Goal: Task Accomplishment & Management: Manage account settings

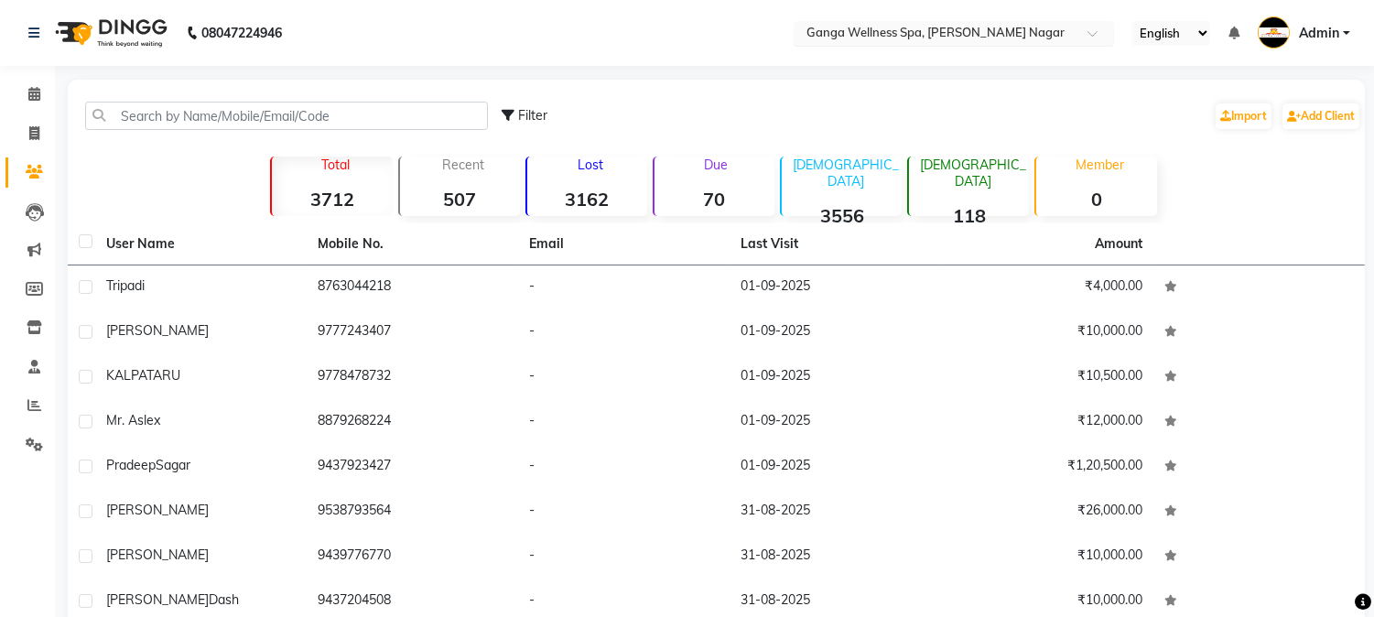
click at [876, 32] on input "text" at bounding box center [935, 35] width 265 height 18
click at [971, 29] on input "text" at bounding box center [935, 35] width 265 height 18
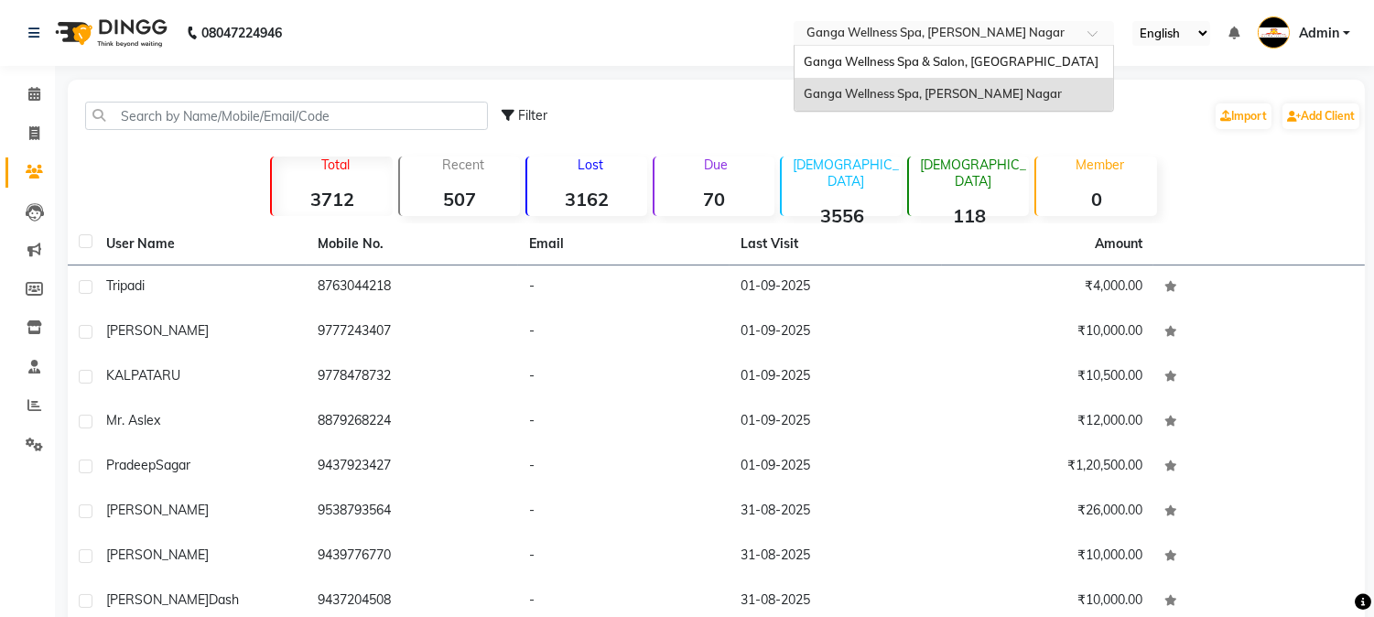
click at [965, 33] on input "text" at bounding box center [935, 35] width 265 height 18
click at [880, 28] on input "text" at bounding box center [935, 35] width 265 height 18
click at [977, 32] on input "text" at bounding box center [935, 35] width 265 height 18
click at [943, 35] on input "text" at bounding box center [935, 35] width 265 height 18
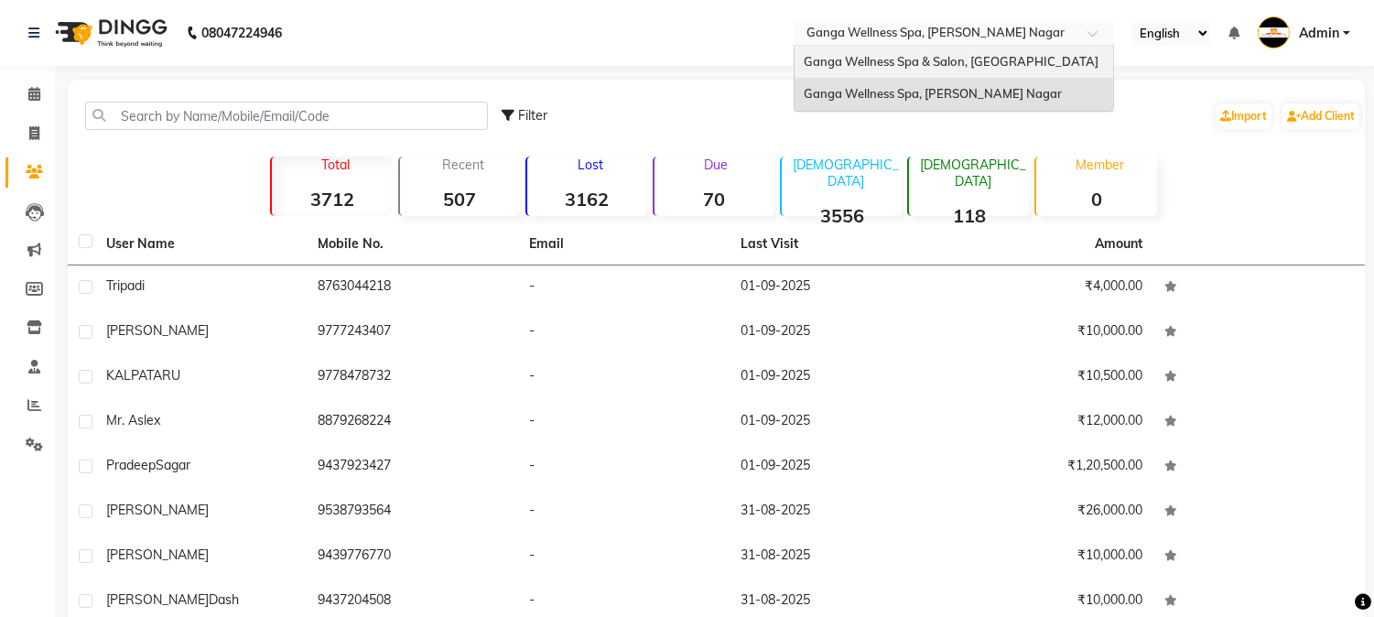
click at [965, 62] on span "Ganga Wellness Spa & Salon, [GEOGRAPHIC_DATA]" at bounding box center [951, 61] width 295 height 15
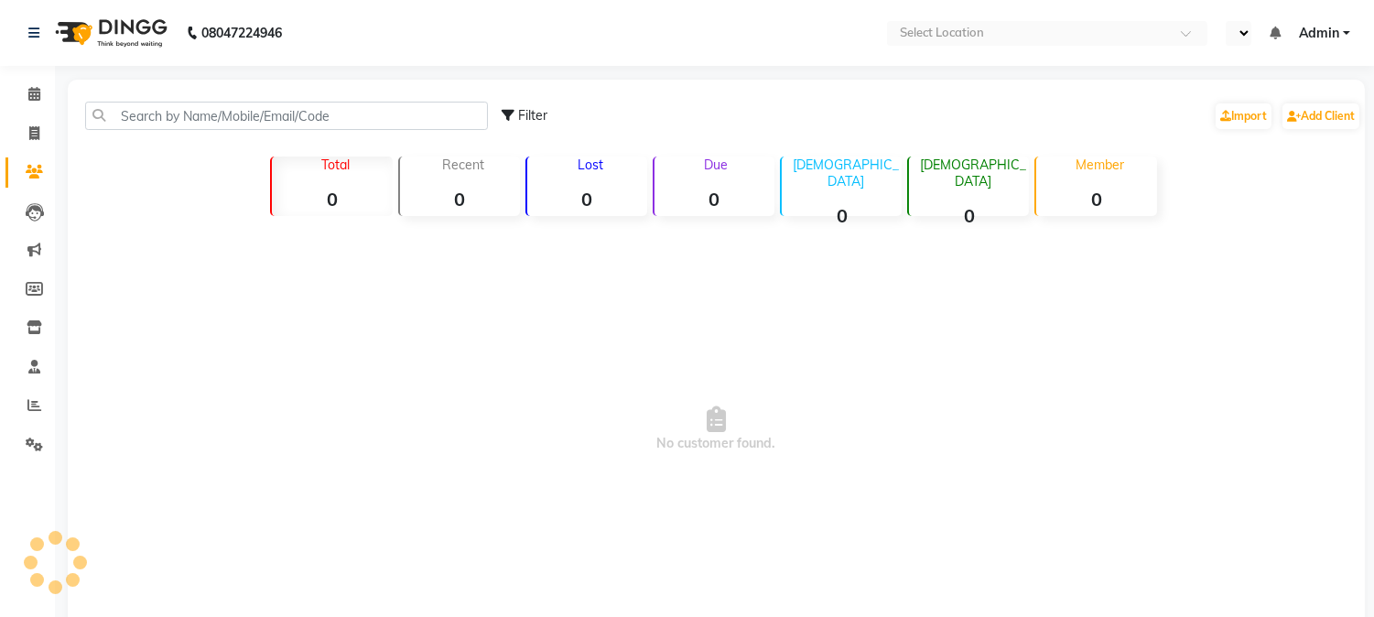
select select "en"
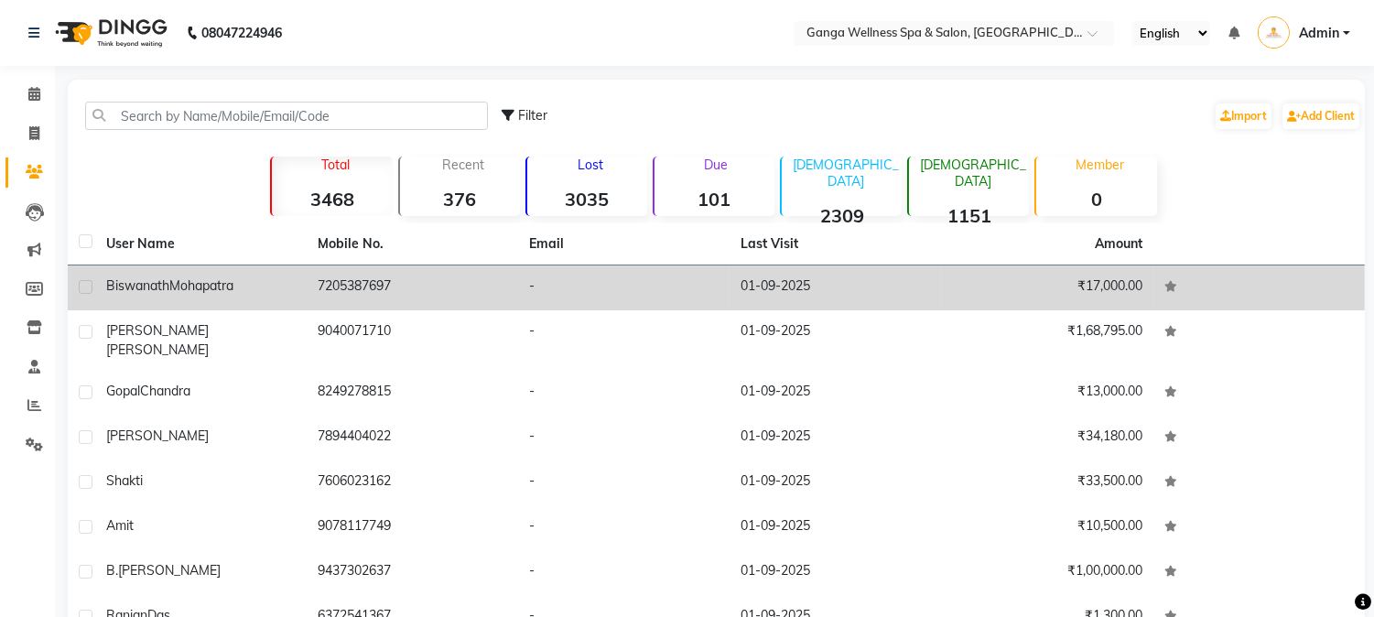
click at [331, 298] on td "7205387697" at bounding box center [412, 287] width 211 height 45
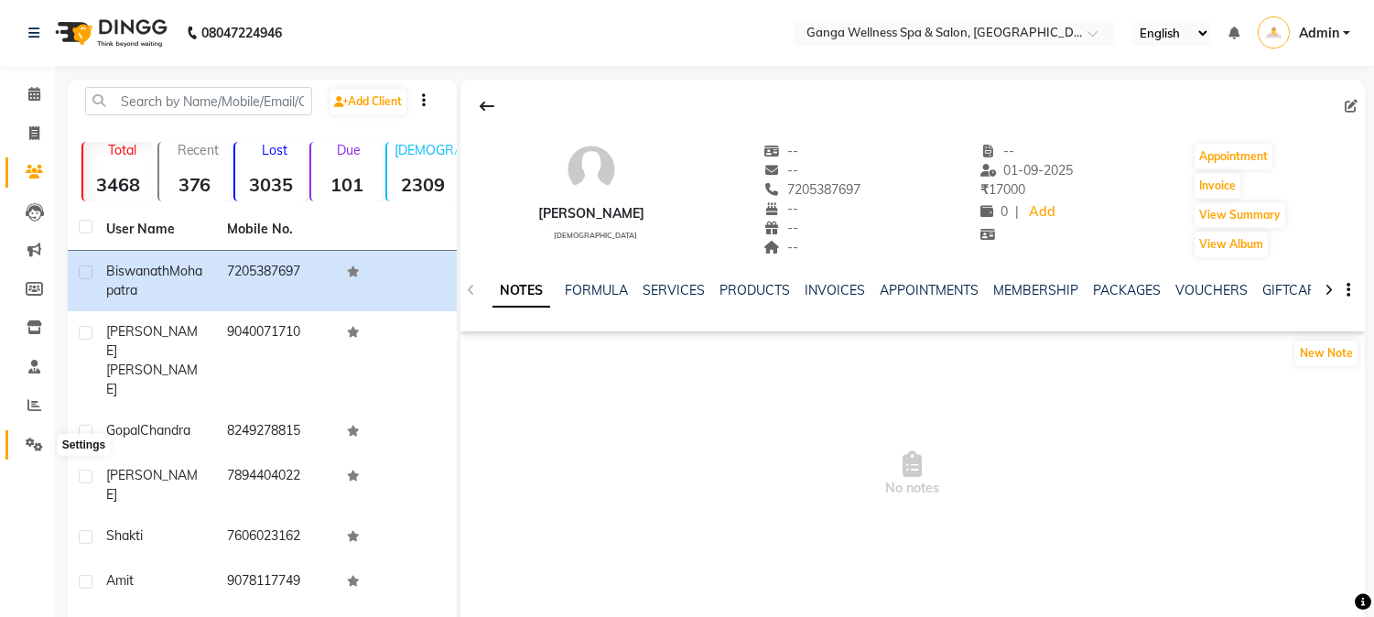
click at [31, 437] on icon at bounding box center [34, 444] width 17 height 14
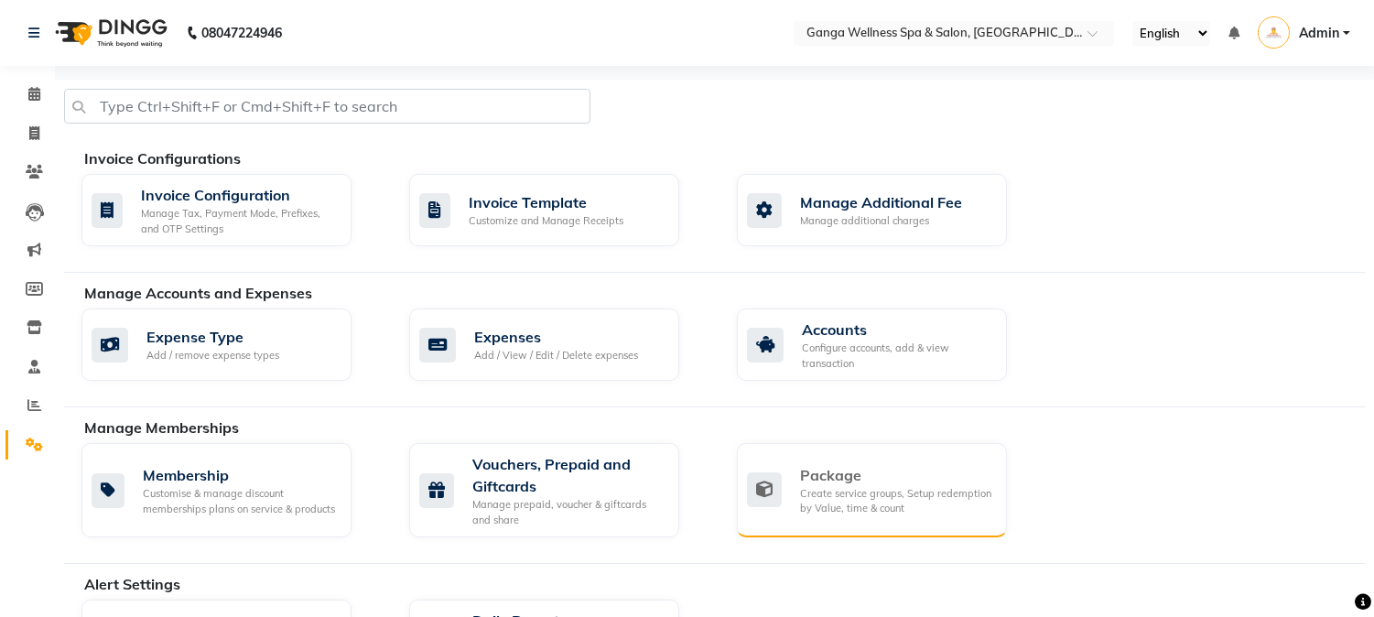
click at [826, 488] on div "Create service groups, Setup redemption by Value, time & count" at bounding box center [896, 501] width 192 height 30
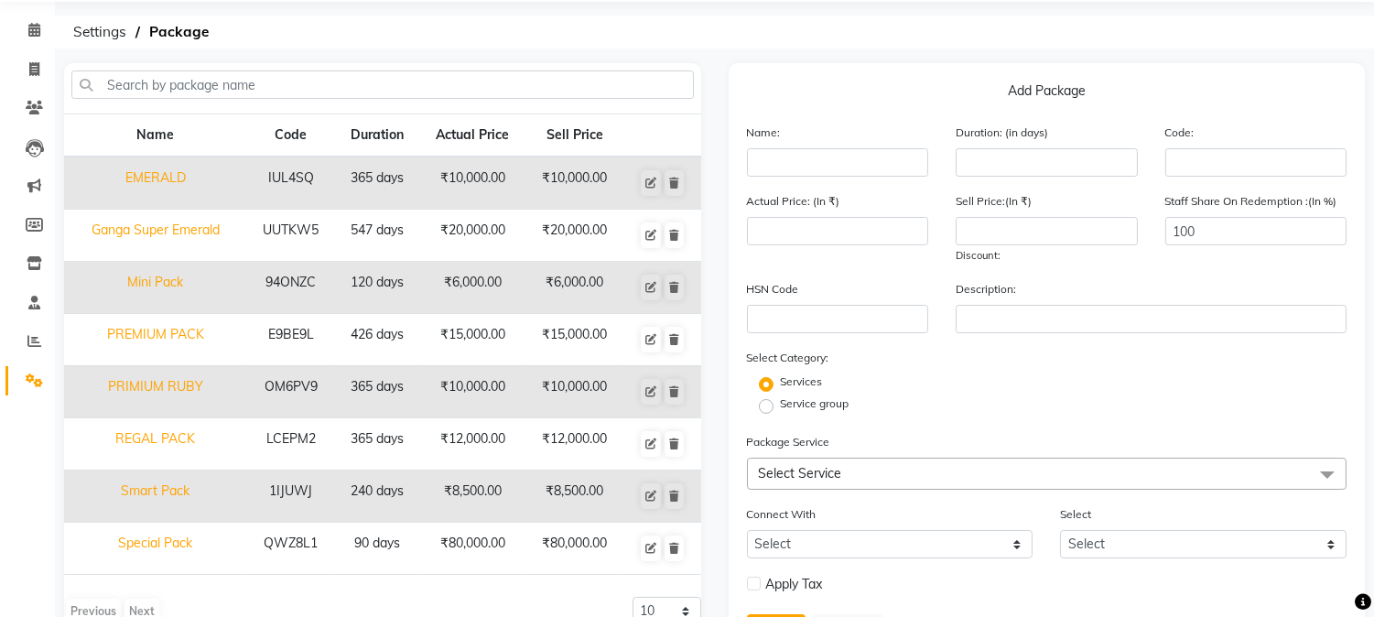
scroll to position [65, 0]
click at [650, 394] on icon at bounding box center [650, 390] width 11 height 11
type input "PRIMIUM RUBY"
type input "365"
type input "OM6PV9"
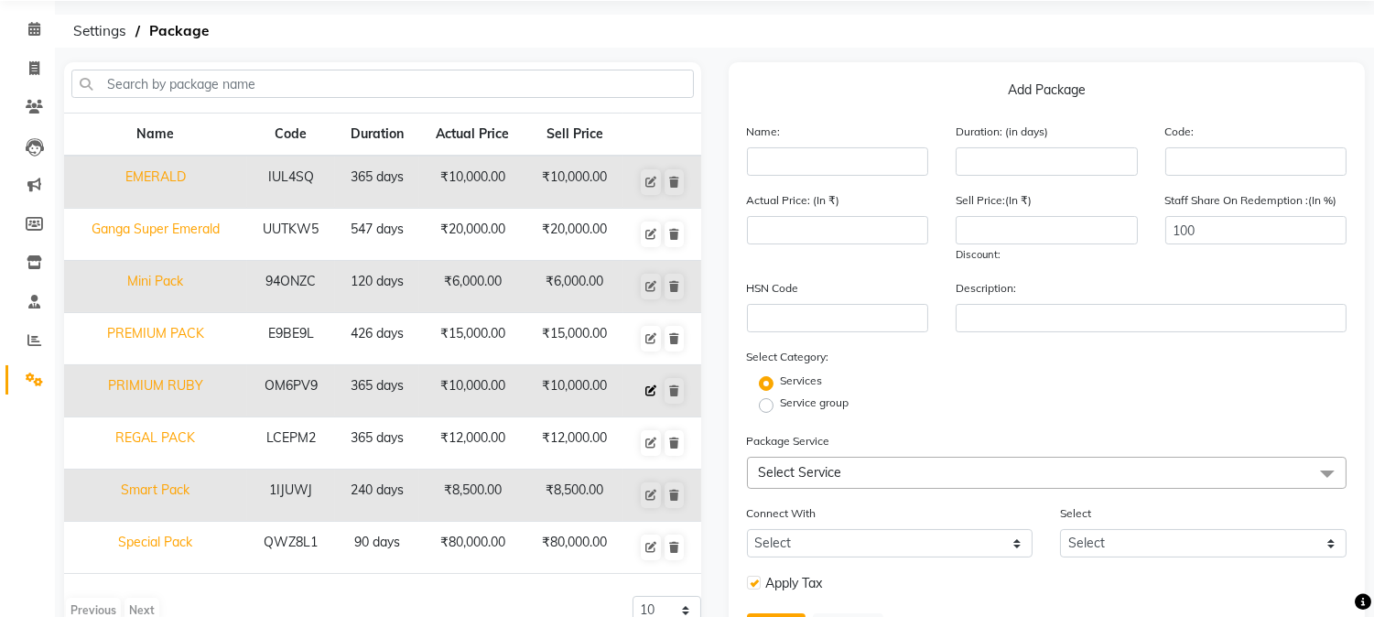
type input "10000"
checkbox input "true"
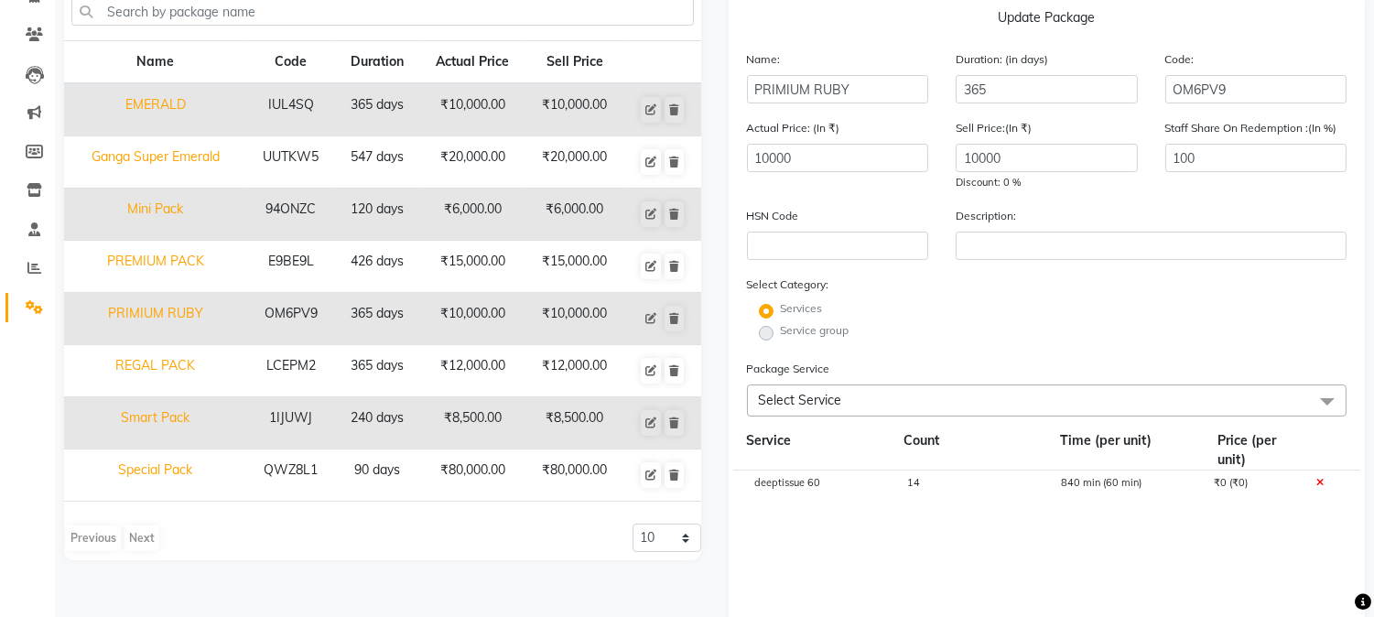
scroll to position [175, 0]
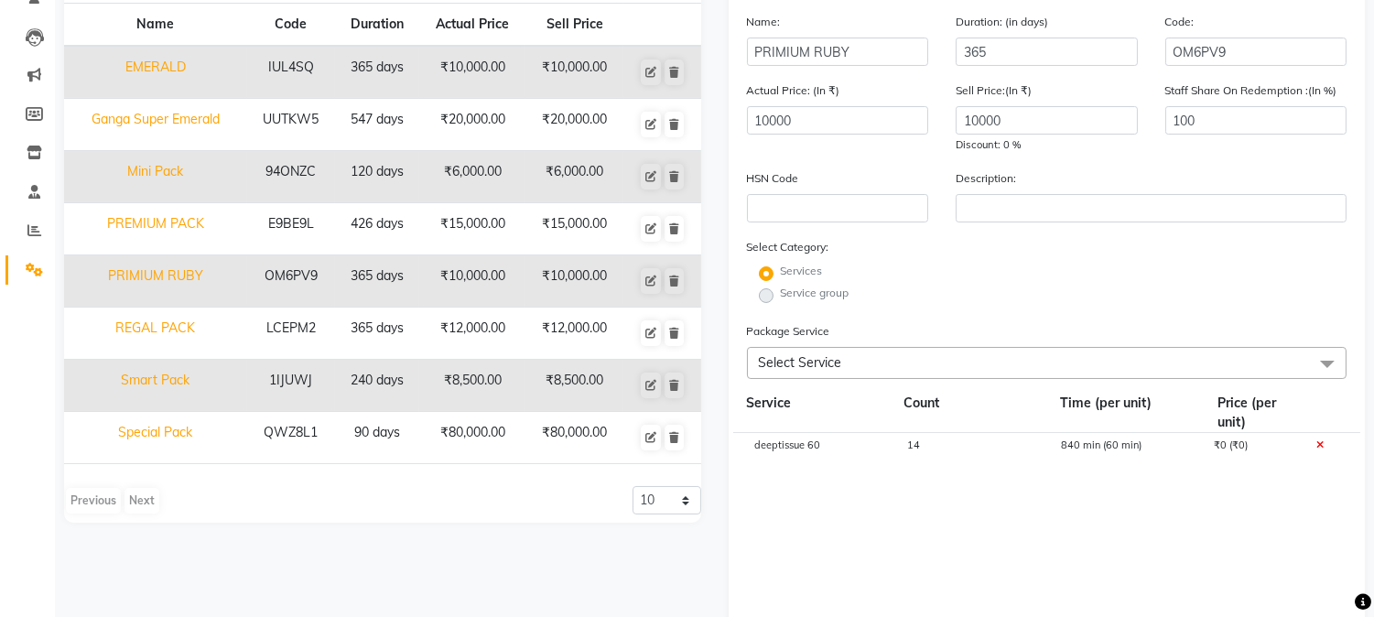
click at [900, 448] on div "14" at bounding box center [969, 455] width 153 height 31
click at [937, 451] on input "14" at bounding box center [969, 454] width 125 height 28
type input "1"
type input "9"
type input "2"
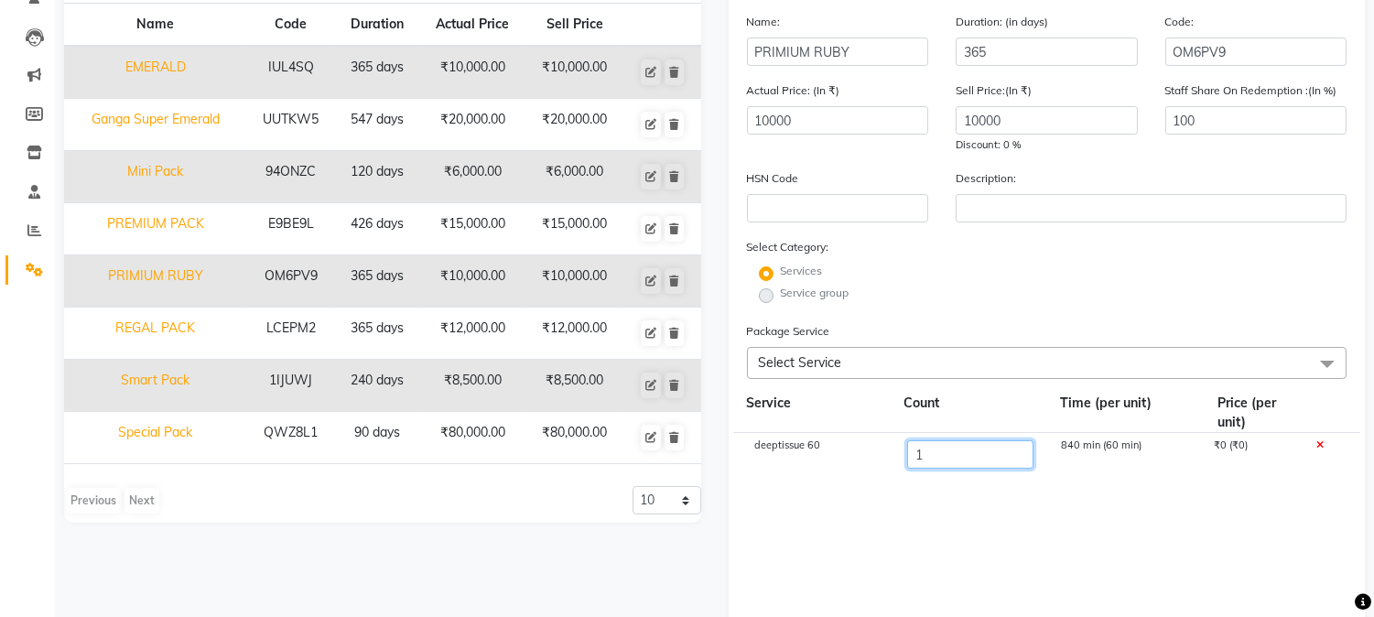
type input "10"
click at [919, 531] on cdk-virtual-scroll-viewport "deeptissue 60 10 840 min (60 min) ₹0 (₹0)" at bounding box center [1047, 525] width 600 height 185
click at [875, 367] on span "Select Service" at bounding box center [1047, 363] width 600 height 32
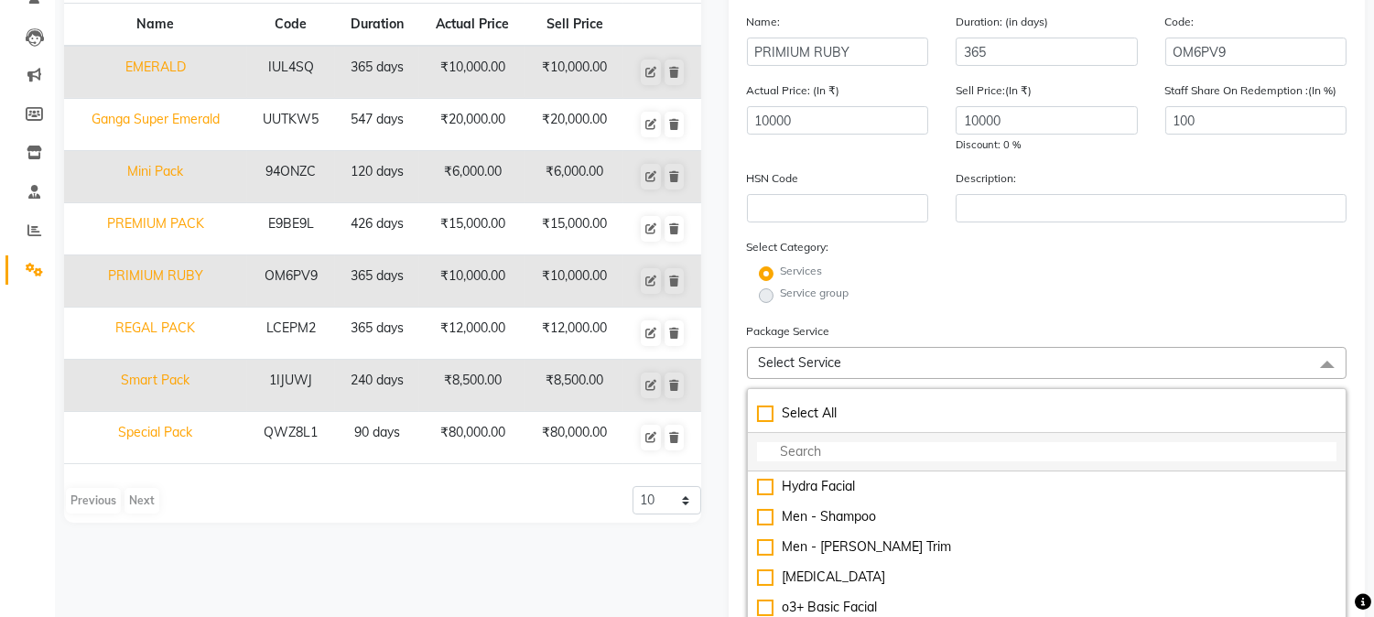
click at [828, 456] on input "multiselect-search" at bounding box center [1047, 451] width 580 height 19
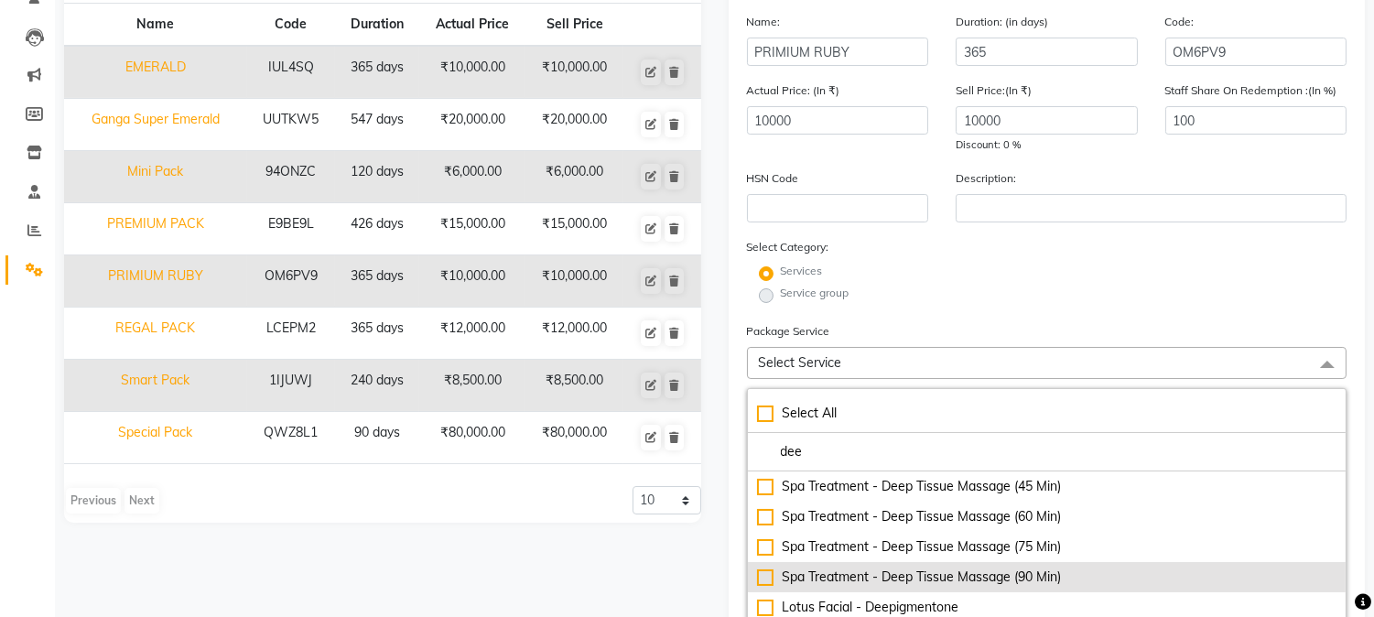
type input "dee"
click at [764, 582] on div "Spa Treatment - Deep Tissue Massage (90 Min)" at bounding box center [1047, 576] width 580 height 19
checkbox input "true"
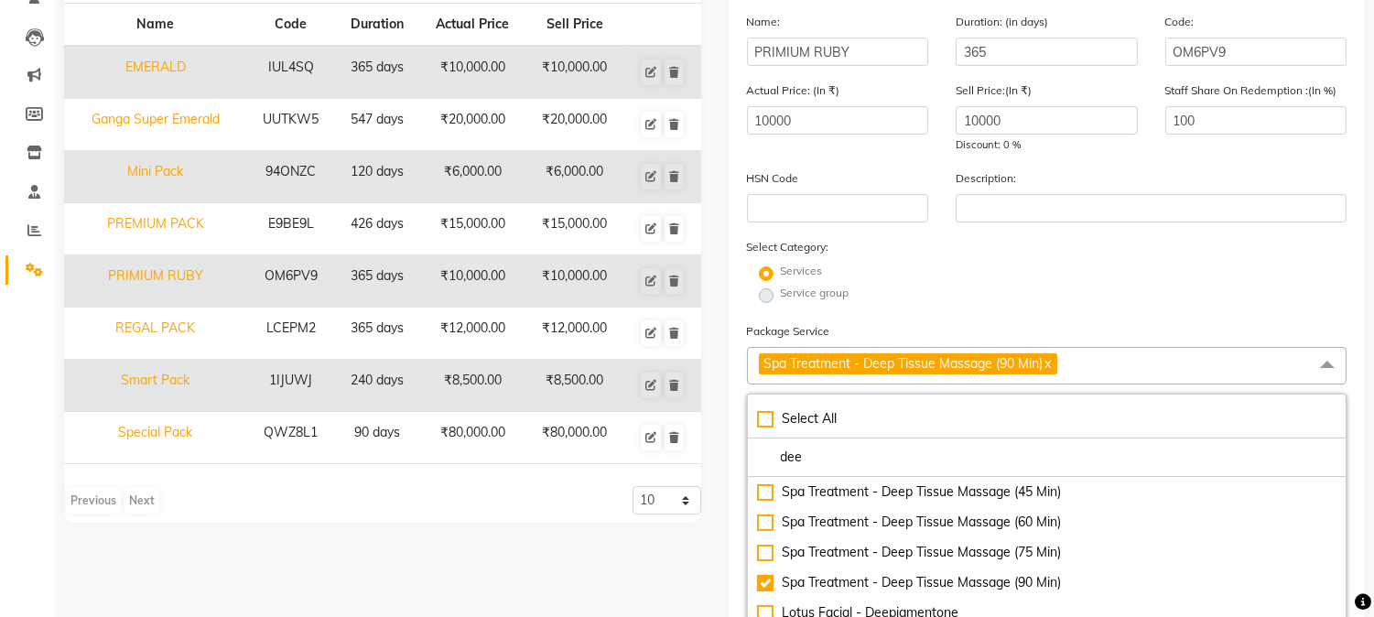
click at [535, 540] on div "Name Code Duration Actual Price Sell Price EMERALD IUL4SQ 365 days ₹10,000.00 ₹…" at bounding box center [382, 554] width 664 height 1205
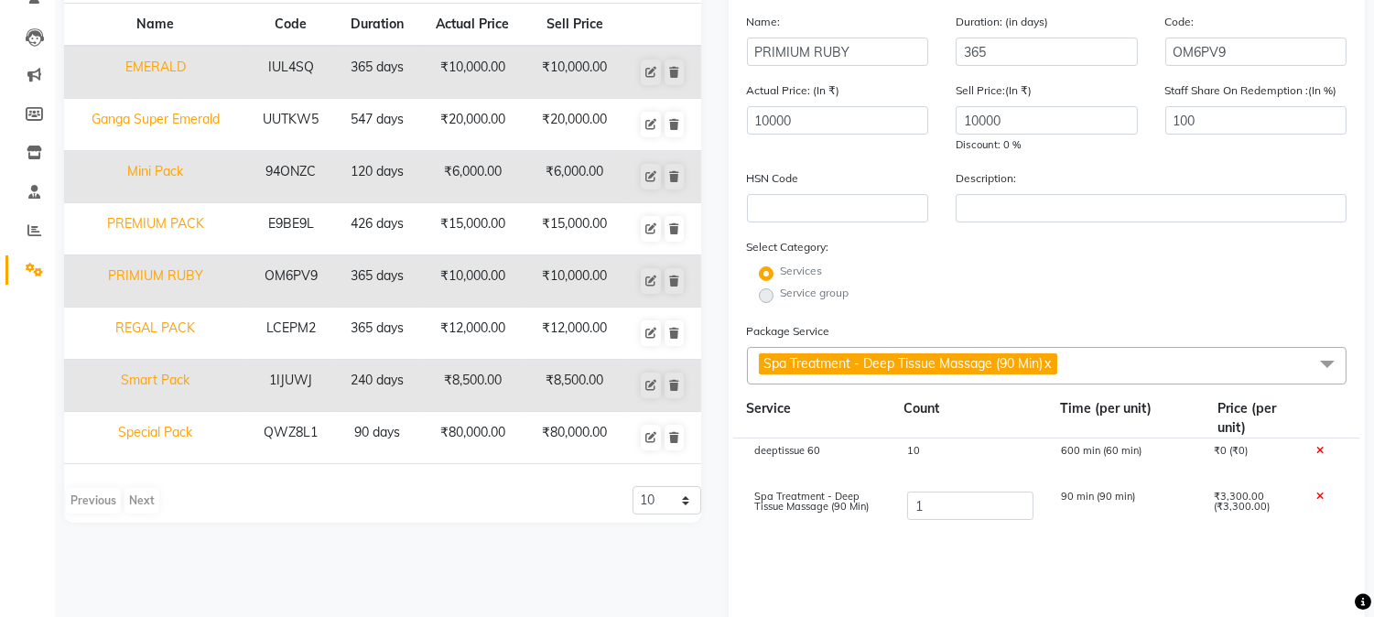
click at [1057, 366] on span "Spa Treatment - Deep Tissue Massage (90 Min) x" at bounding box center [908, 363] width 298 height 21
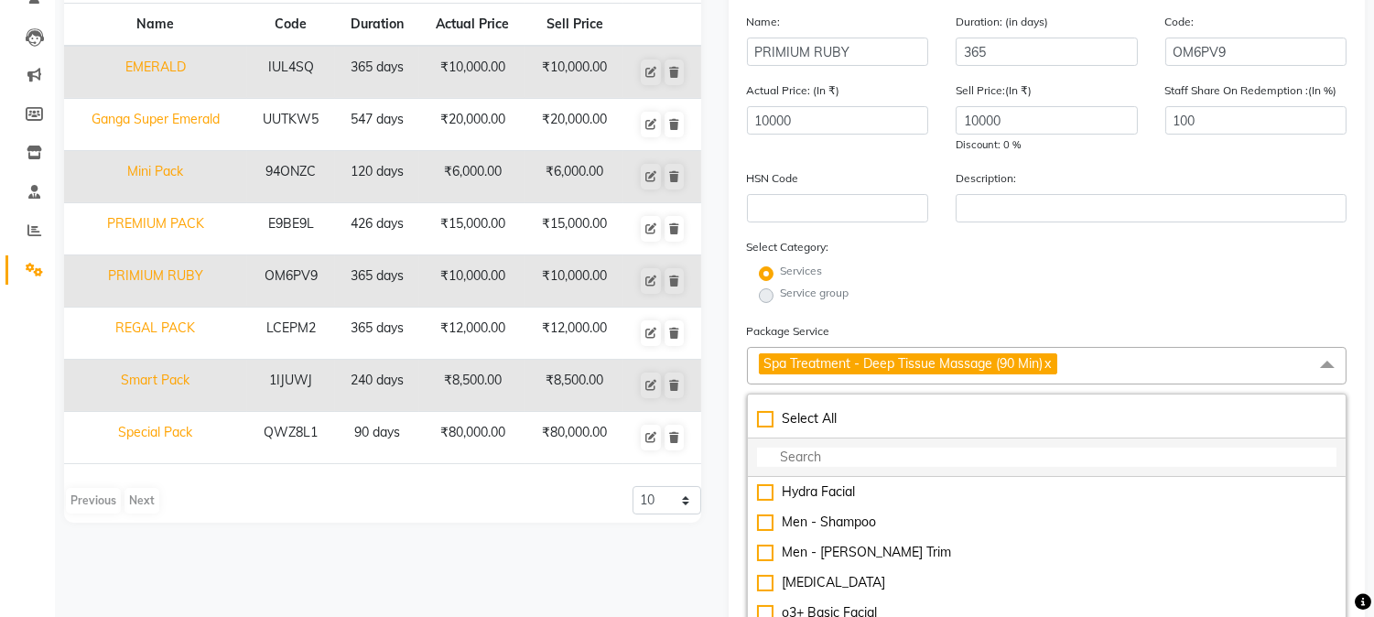
click at [825, 459] on input "multiselect-search" at bounding box center [1047, 457] width 580 height 19
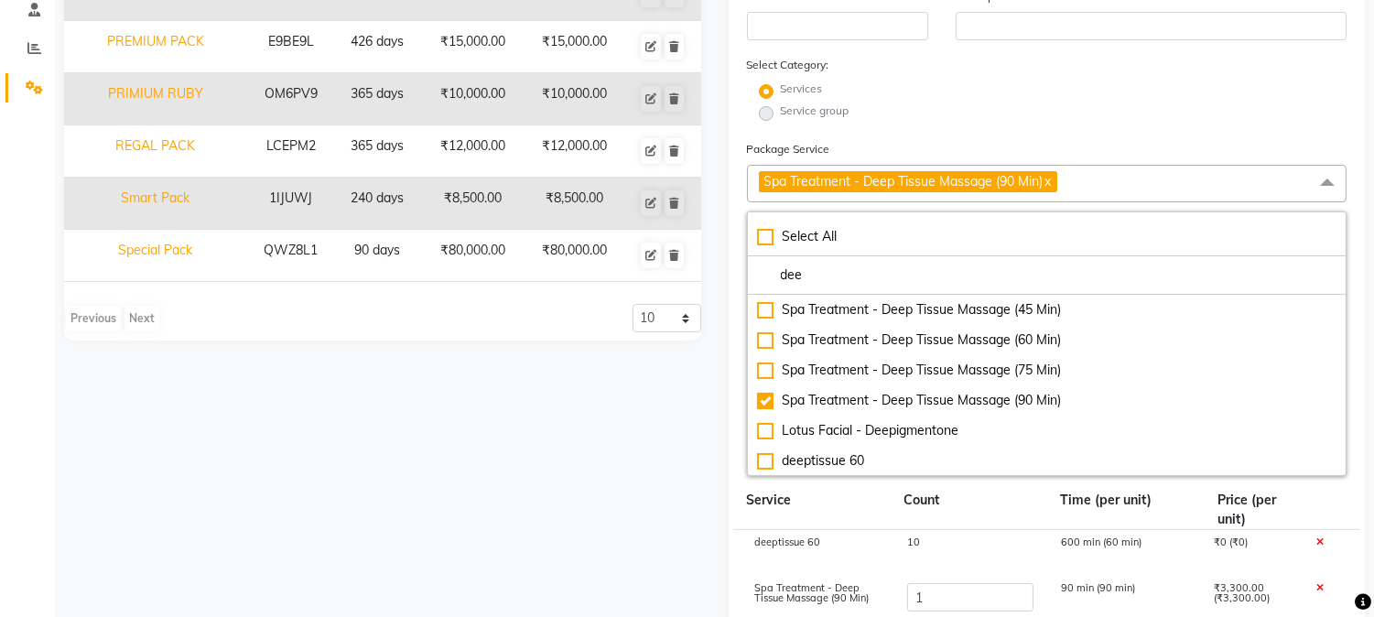
scroll to position [371, 0]
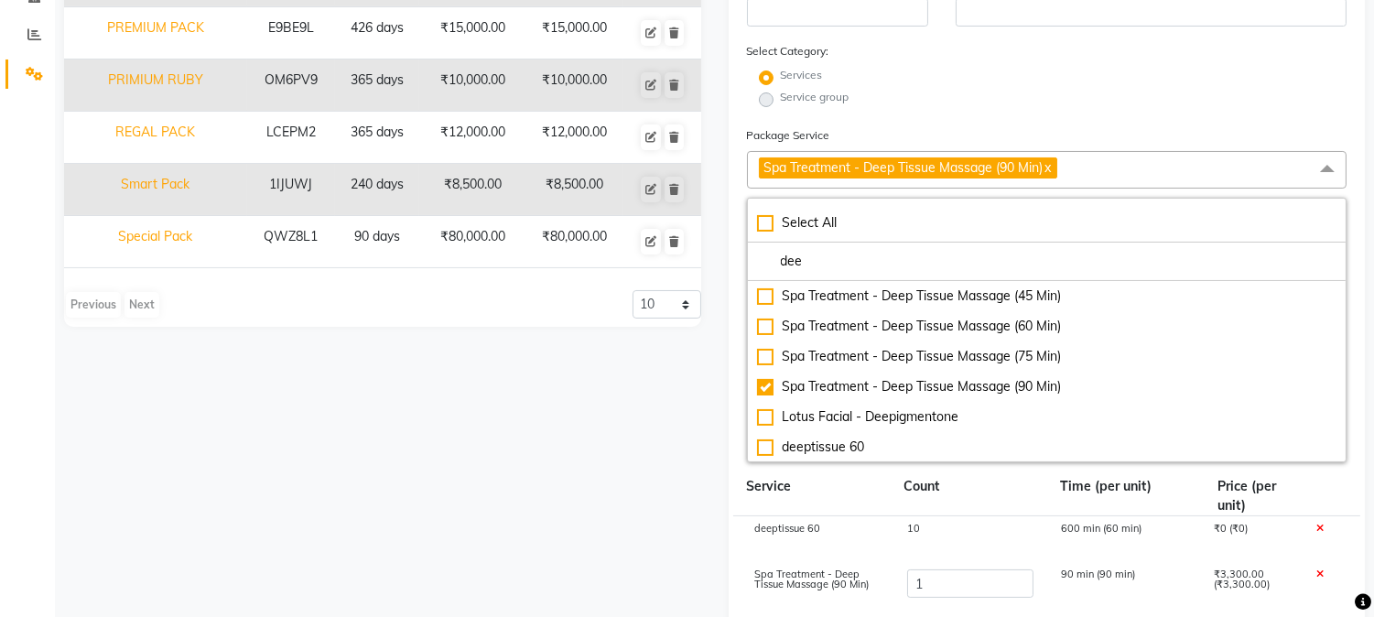
type input "dee"
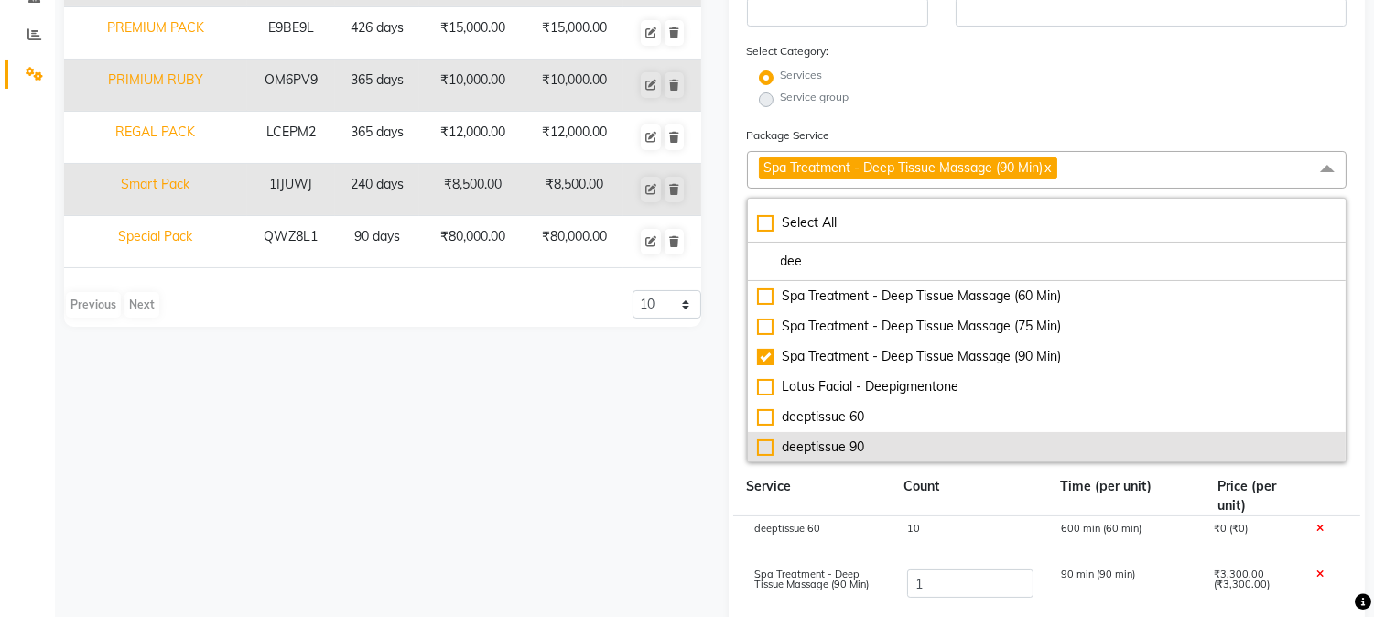
click at [763, 450] on div "deeptissue 90" at bounding box center [1047, 446] width 580 height 19
checkbox input "true"
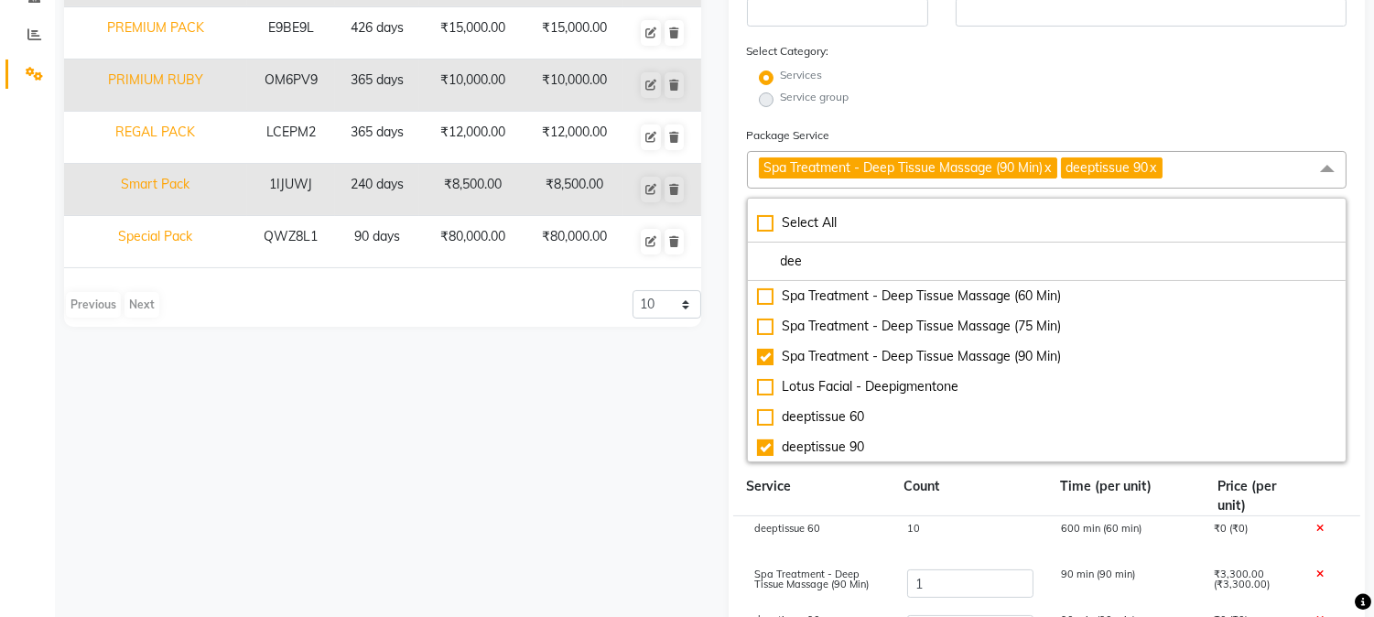
click at [556, 442] on div "Name Code Duration Actual Price Sell Price EMERALD IUL4SQ 365 days ₹10,000.00 ₹…" at bounding box center [382, 359] width 664 height 1205
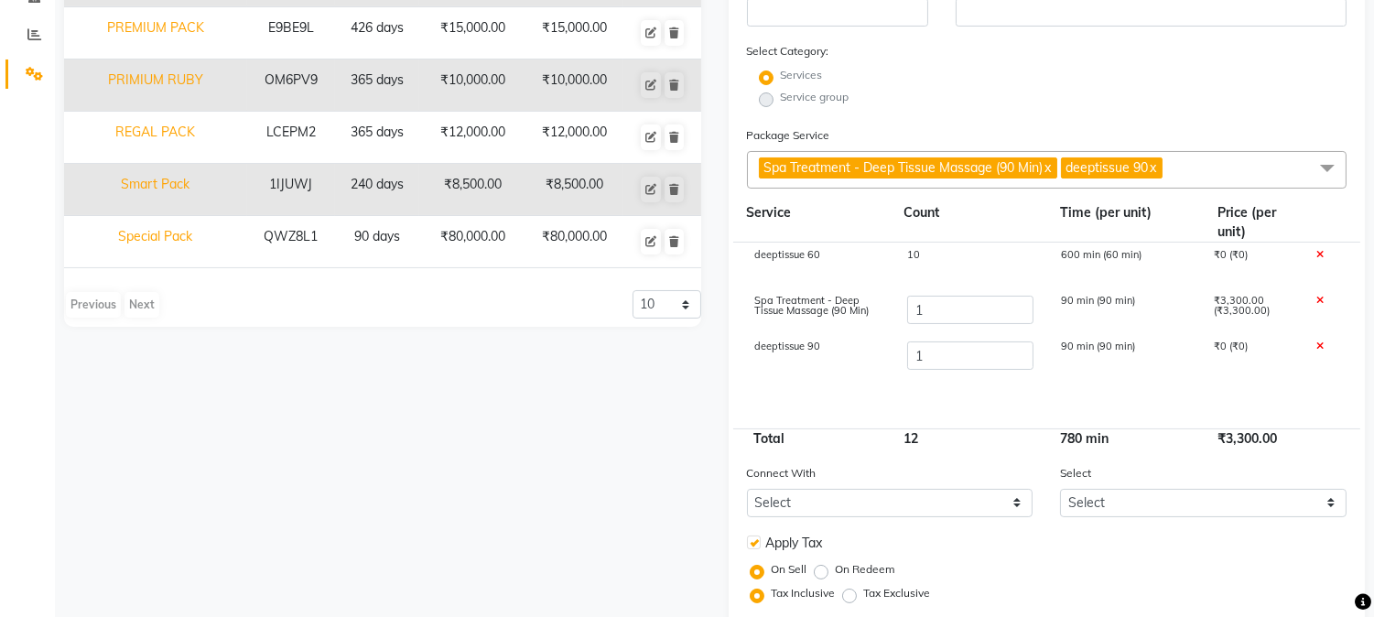
click at [1316, 300] on icon at bounding box center [1318, 301] width 7 height 10
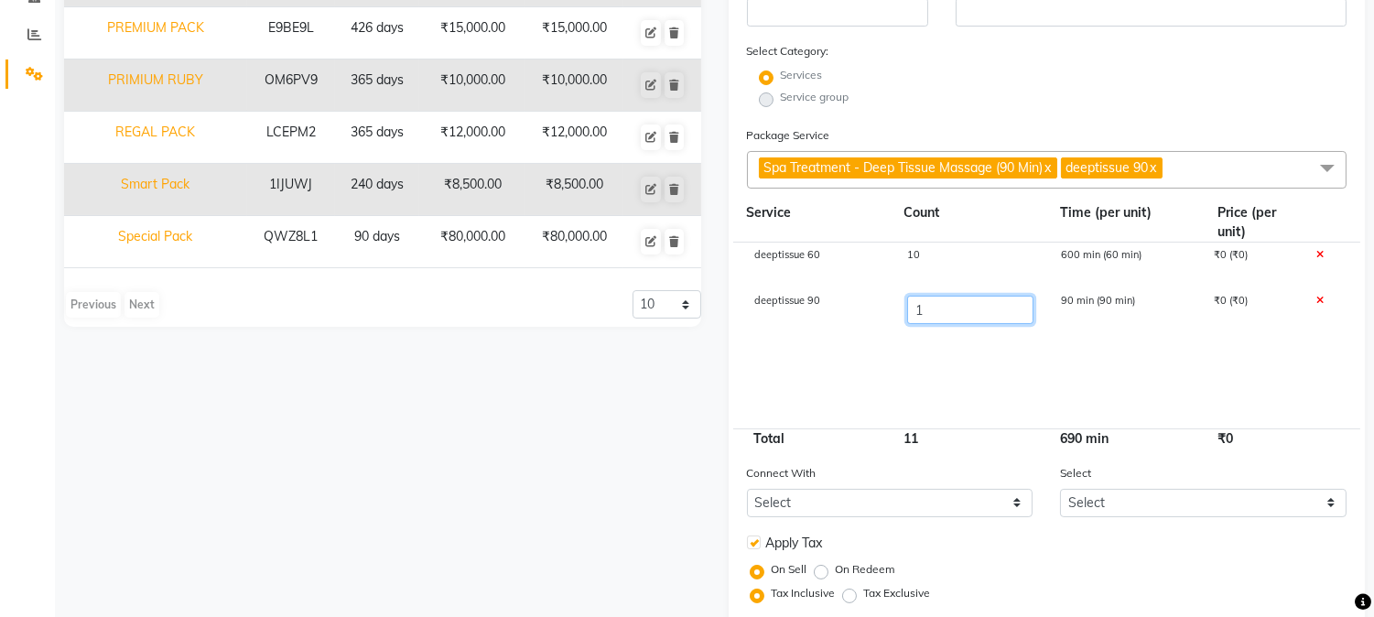
click at [936, 312] on input "1" at bounding box center [969, 310] width 125 height 28
type input "10"
click at [923, 252] on div "10" at bounding box center [969, 265] width 153 height 31
click at [934, 266] on input "10" at bounding box center [969, 264] width 125 height 28
type input "1"
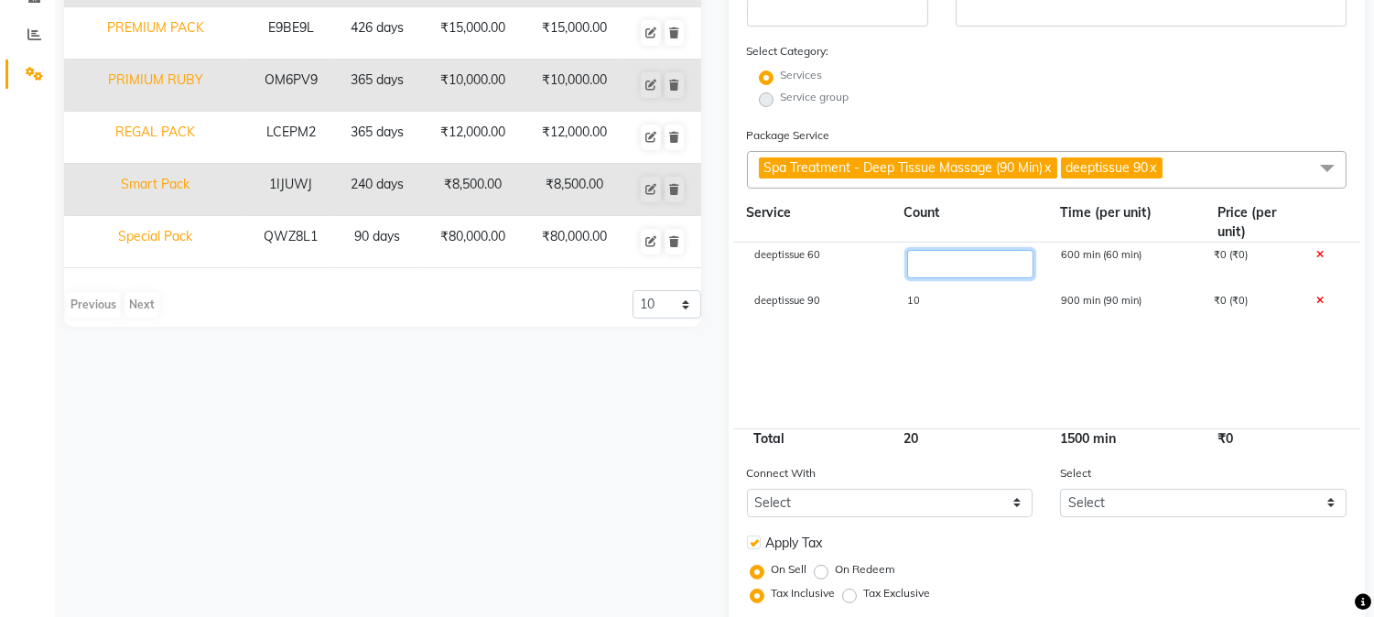
type input "2"
click at [986, 358] on cdk-virtual-scroll-viewport "deeptissue 60 2 600 min (60 min) ₹0 (₹0) deeptissue 90 10 900 min (90 min) ₹0 (…" at bounding box center [1047, 335] width 600 height 185
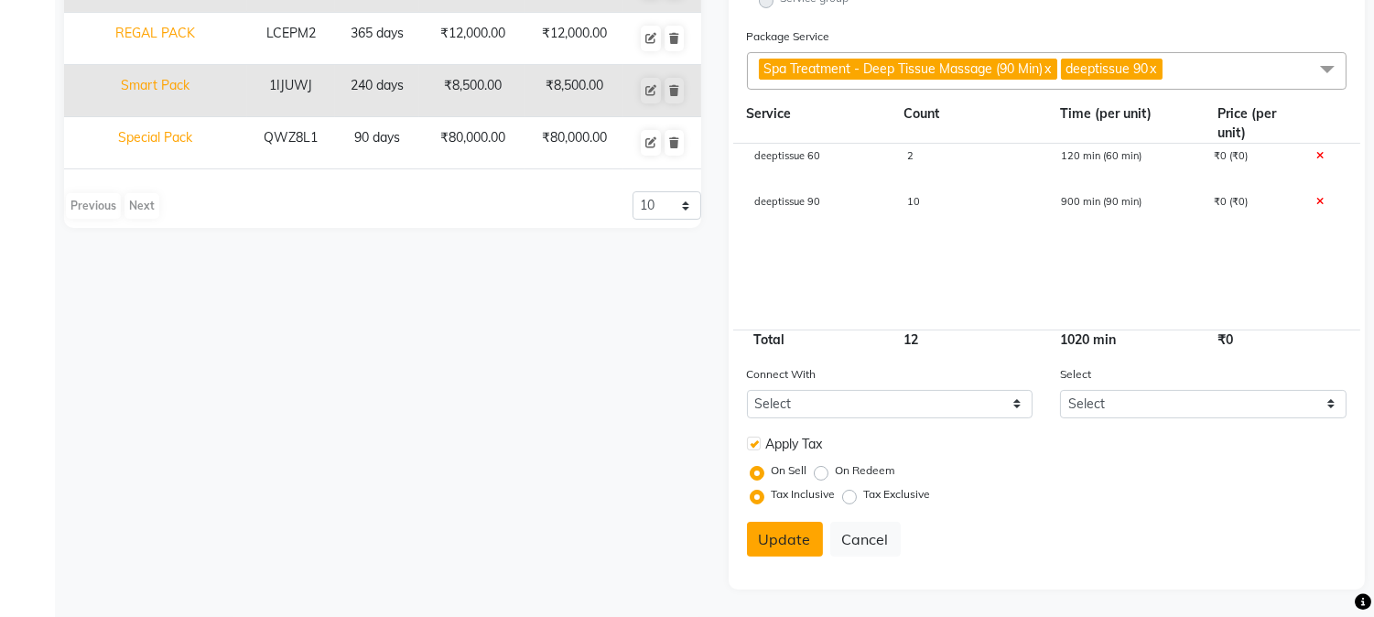
click at [780, 528] on button "Update" at bounding box center [785, 539] width 76 height 35
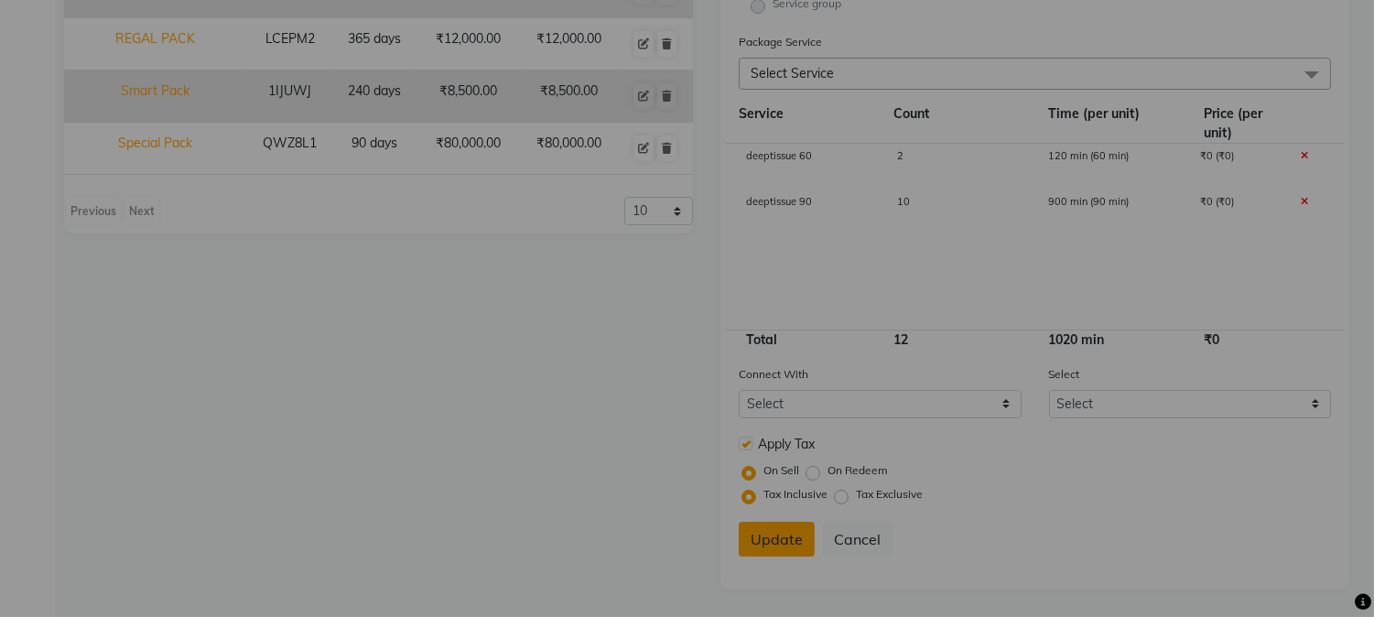
scroll to position [464, 0]
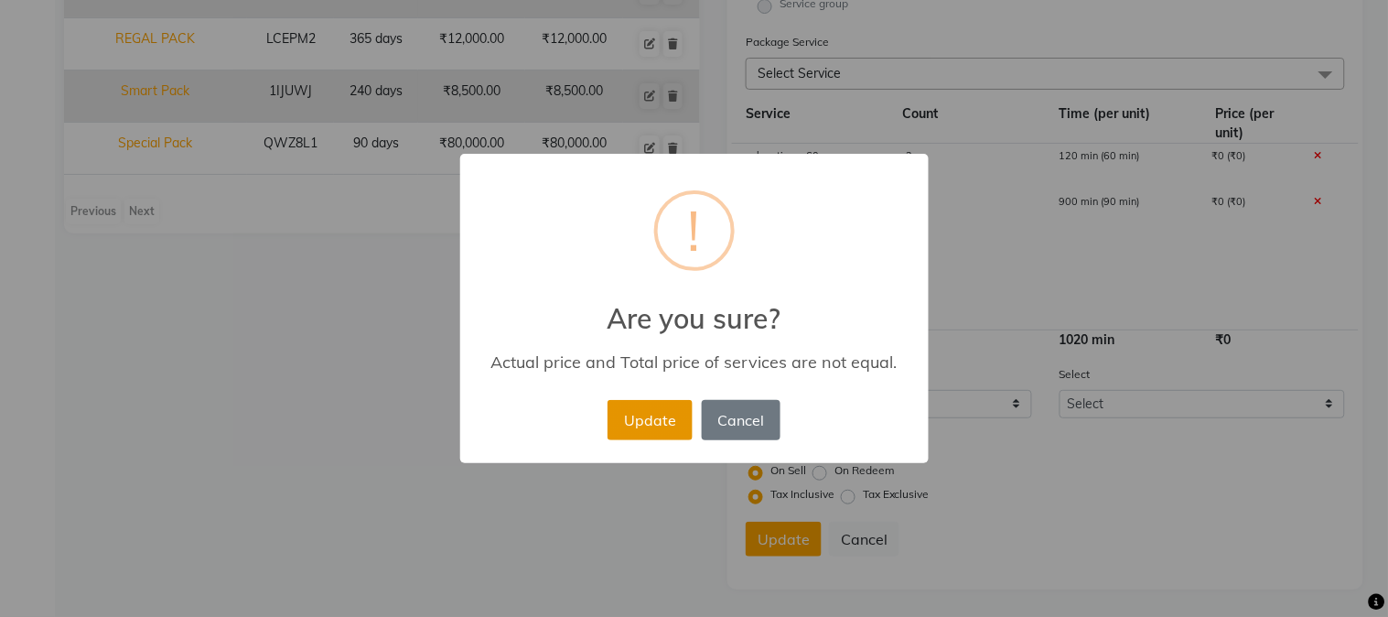
click at [653, 418] on button "Update" at bounding box center [650, 420] width 84 height 40
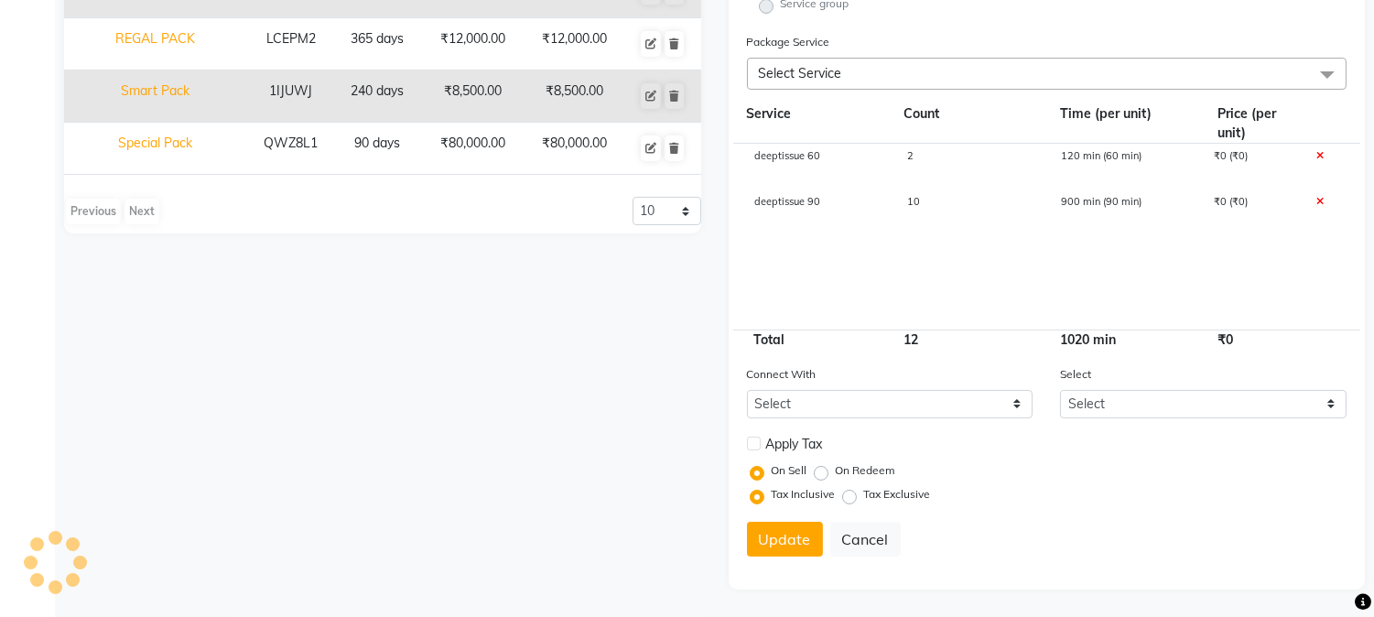
select select
checkbox input "false"
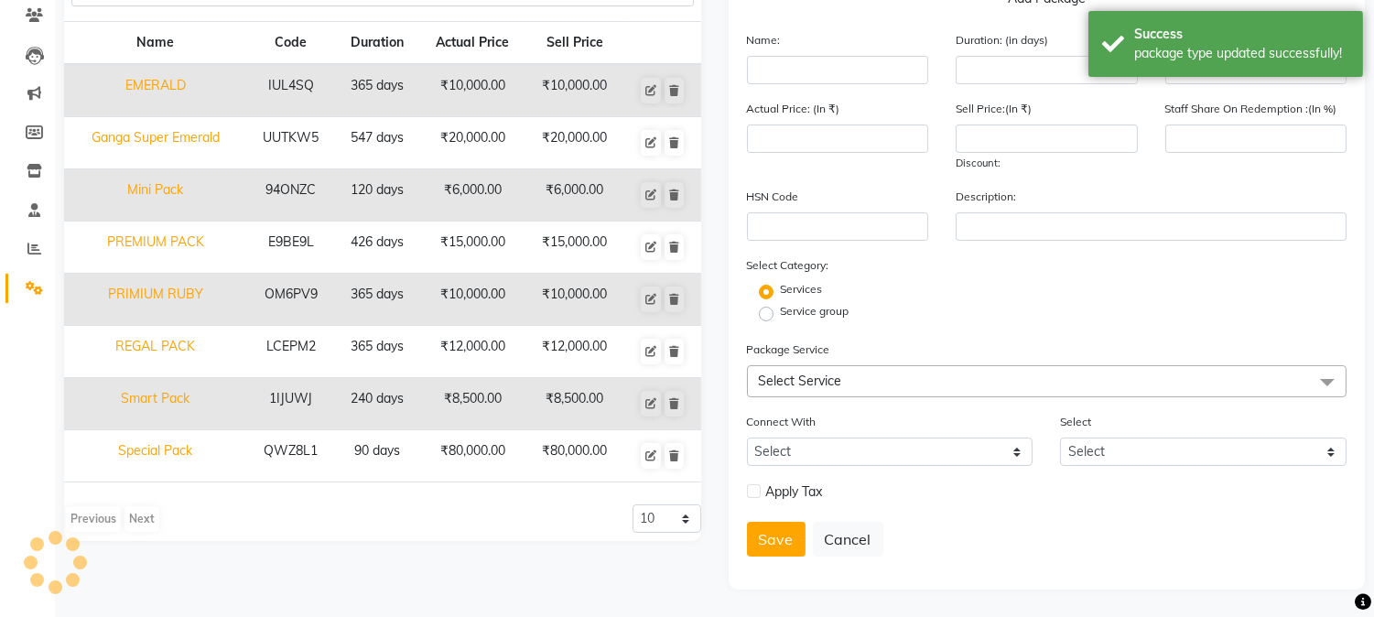
scroll to position [157, 0]
click at [647, 297] on icon at bounding box center [650, 299] width 11 height 11
type input "PRIMIUM RUBY"
type input "365"
type input "OM6PV9"
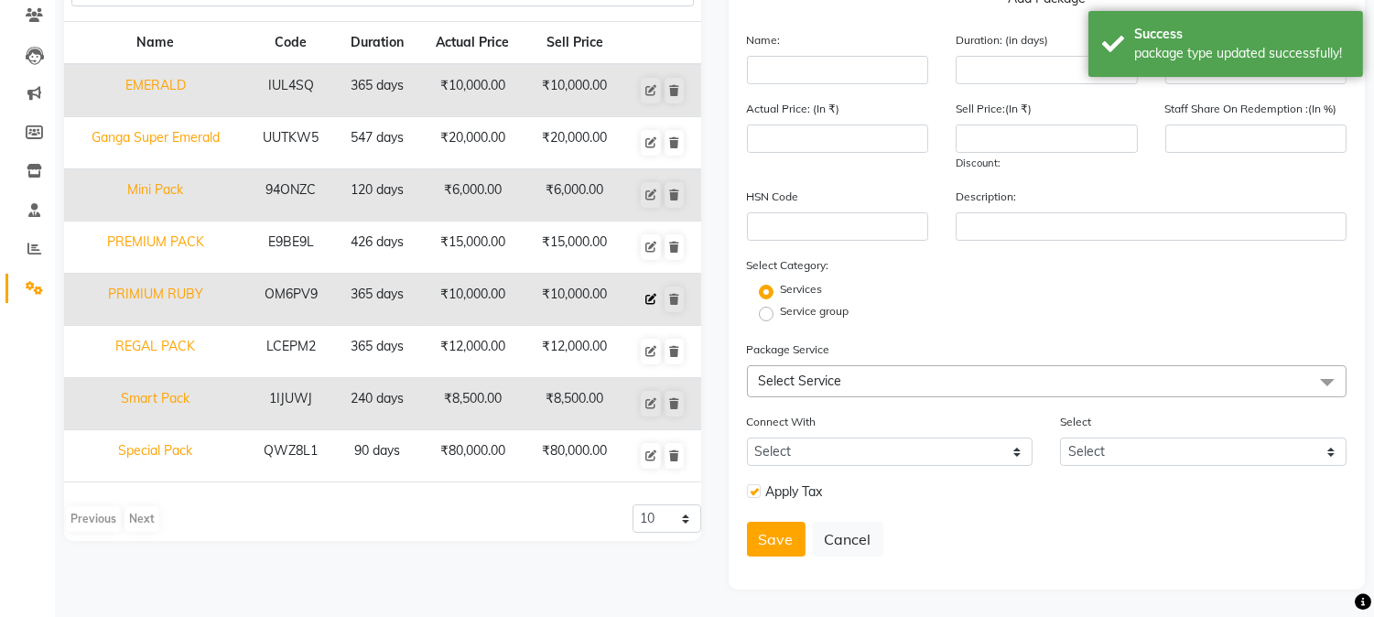
type input "10000"
type input "100"
checkbox input "true"
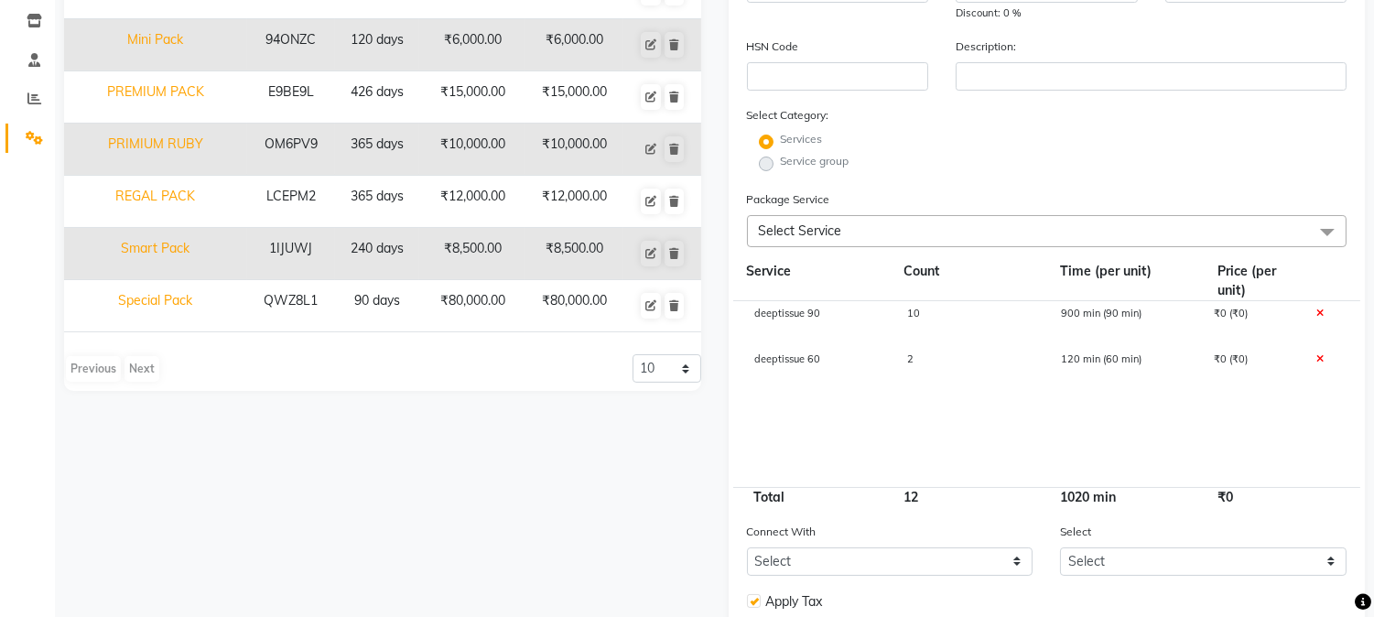
scroll to position [372, 0]
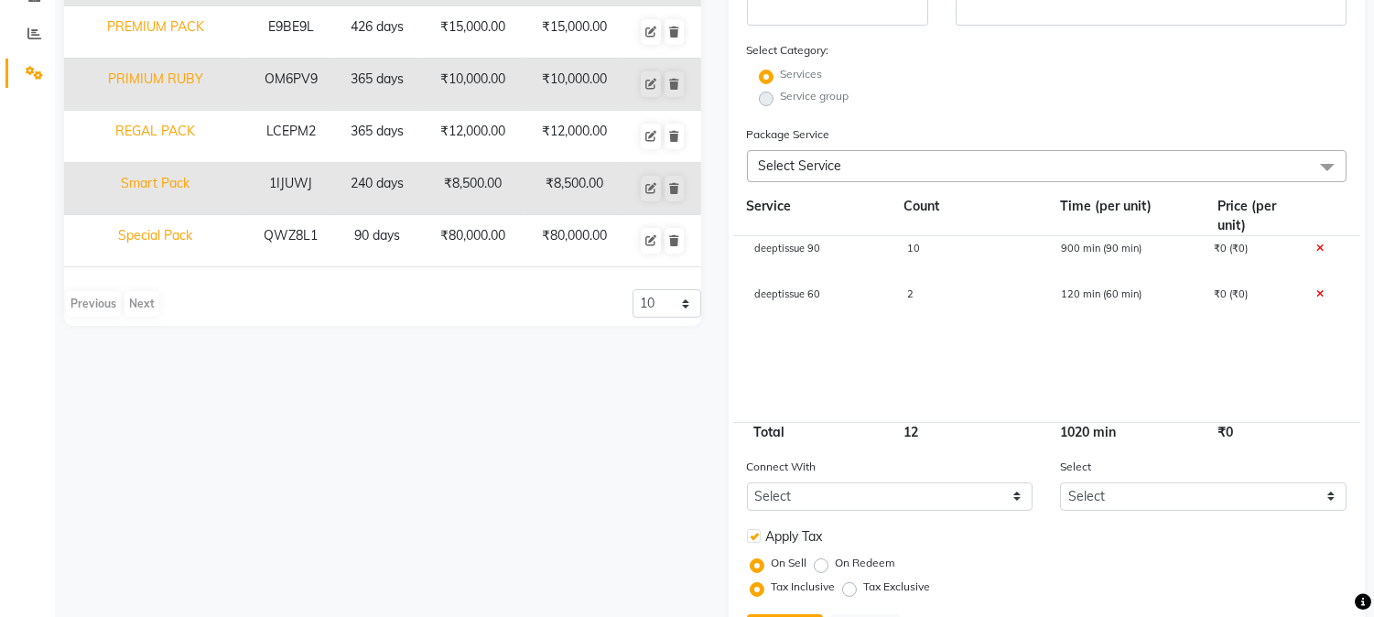
click at [535, 412] on div "Name Code Duration Actual Price Sell Price EMERALD IUL4SQ 365 days ₹10,000.00 ₹…" at bounding box center [382, 219] width 664 height 926
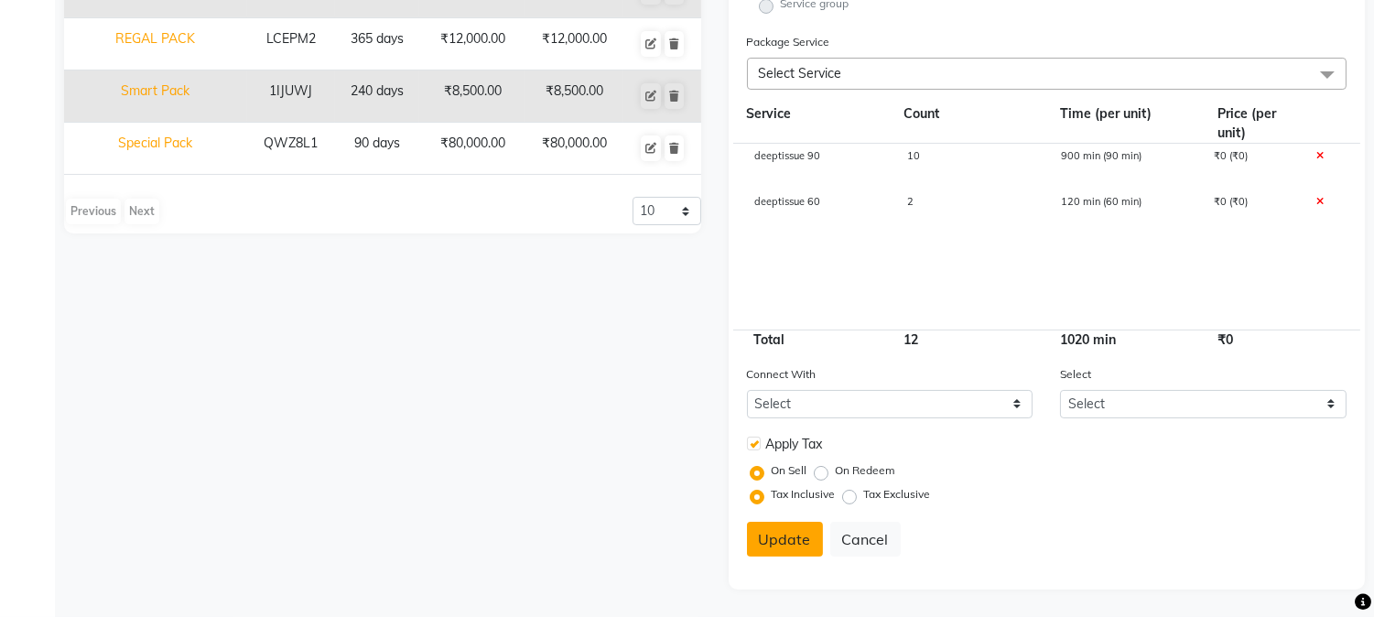
click at [764, 541] on button "Update" at bounding box center [785, 539] width 76 height 35
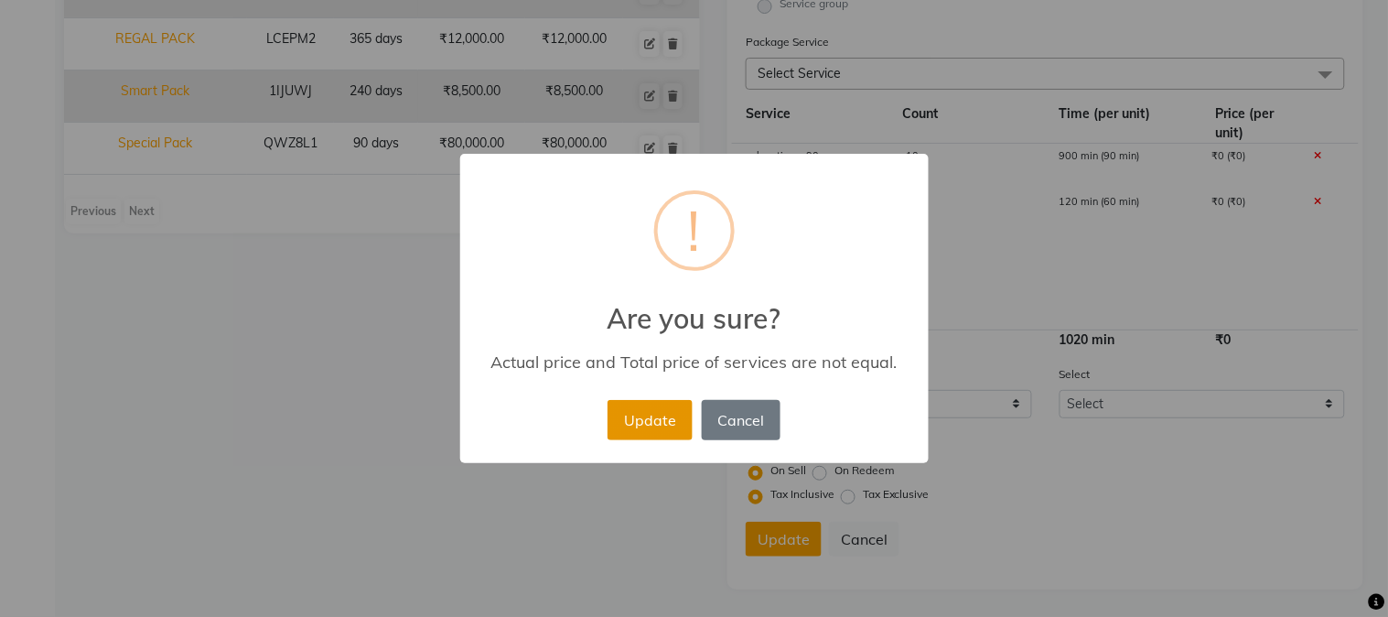
click at [661, 413] on button "Update" at bounding box center [650, 420] width 84 height 40
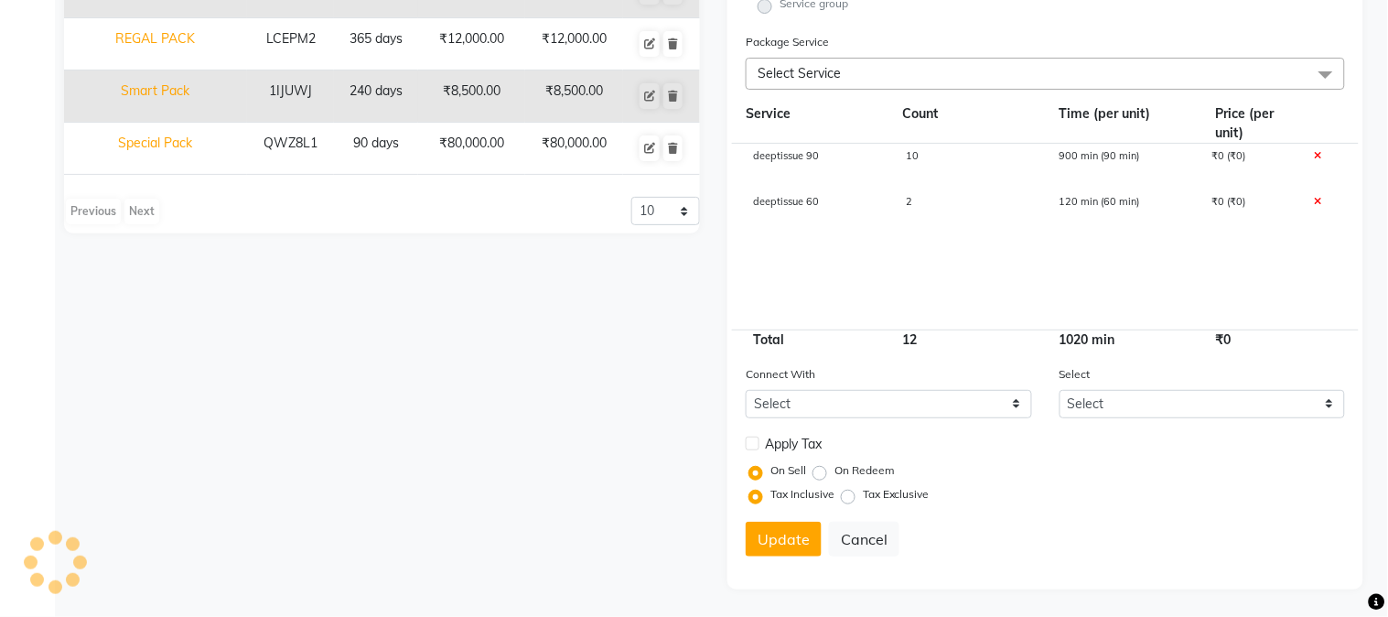
select select
checkbox input "false"
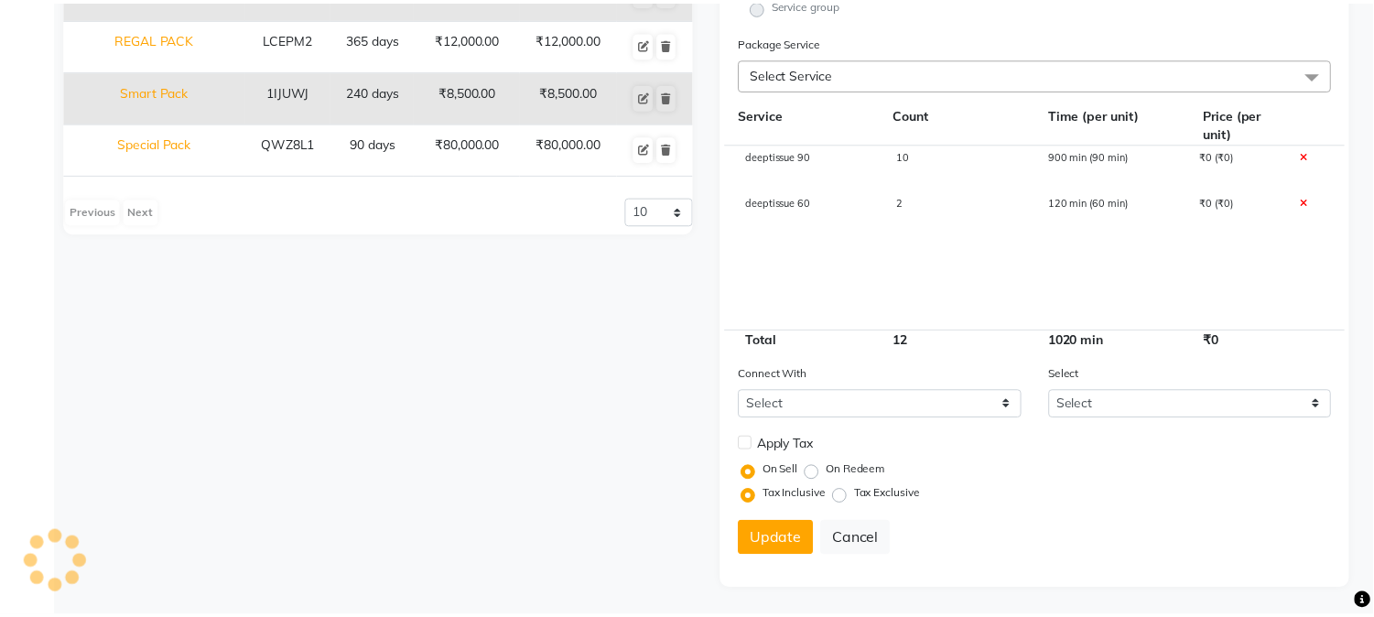
scroll to position [157, 0]
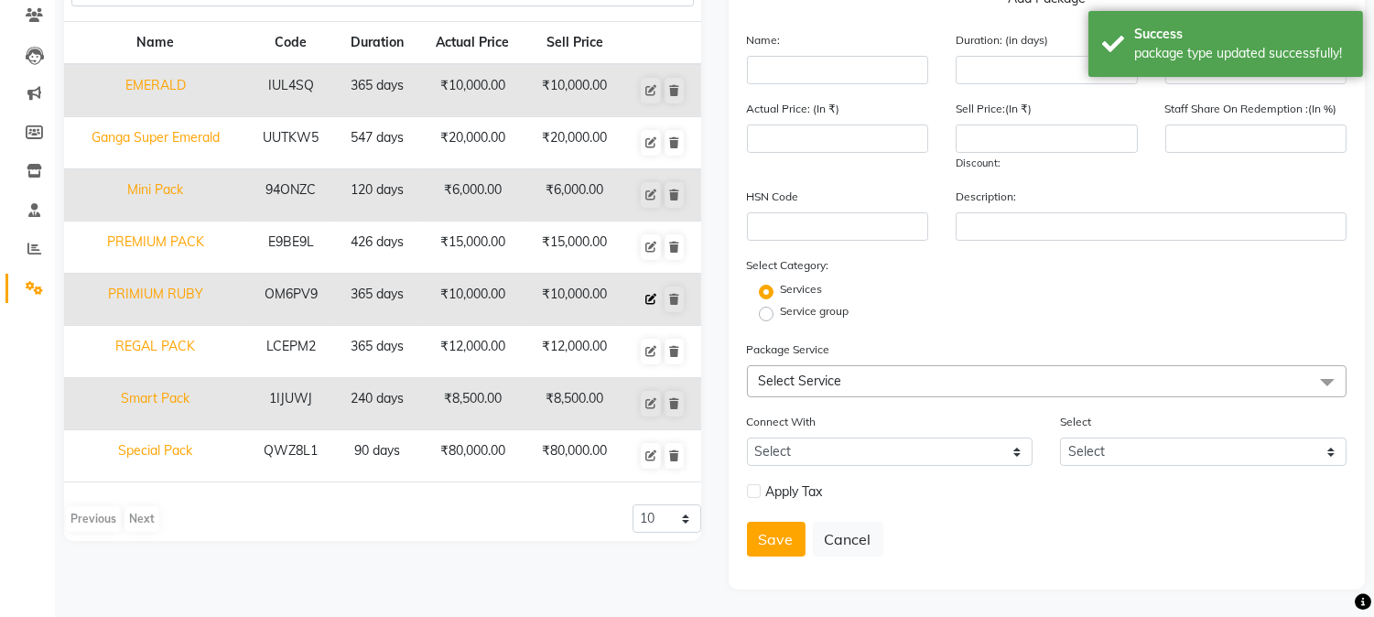
click at [647, 299] on icon at bounding box center [650, 299] width 11 height 11
type input "PRIMIUM RUBY"
type input "365"
type input "OM6PV9"
type input "10000"
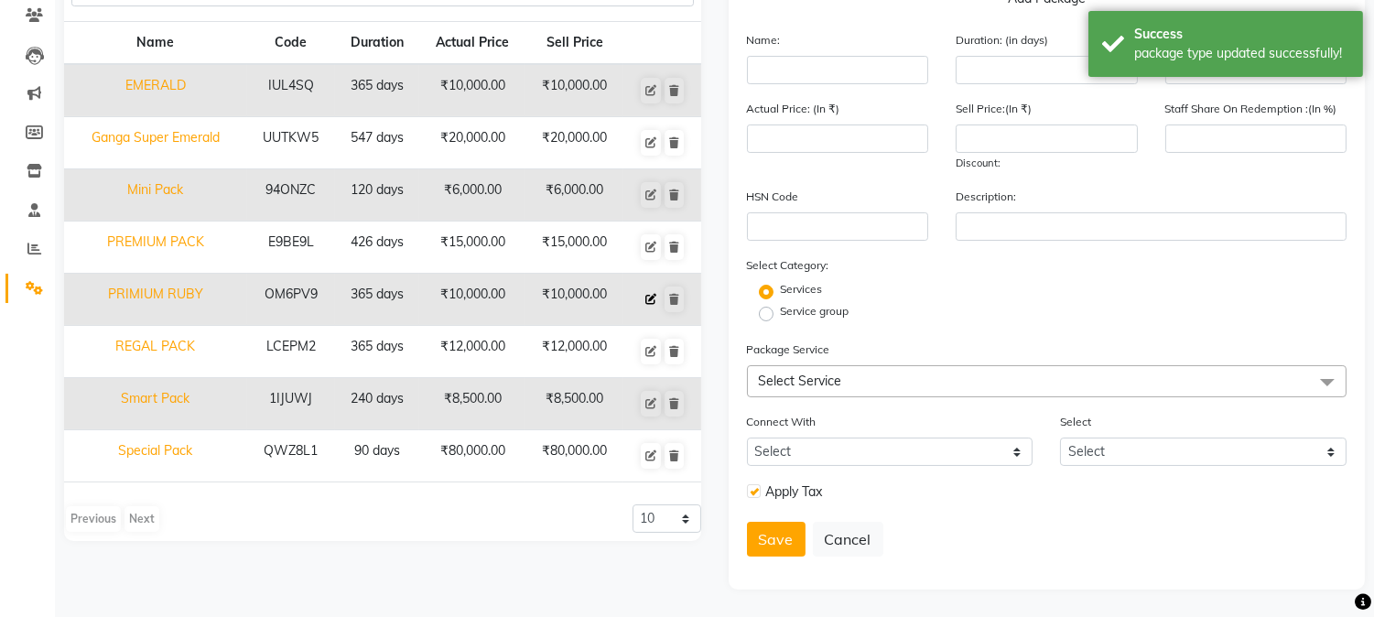
type input "10000"
type input "100"
checkbox input "true"
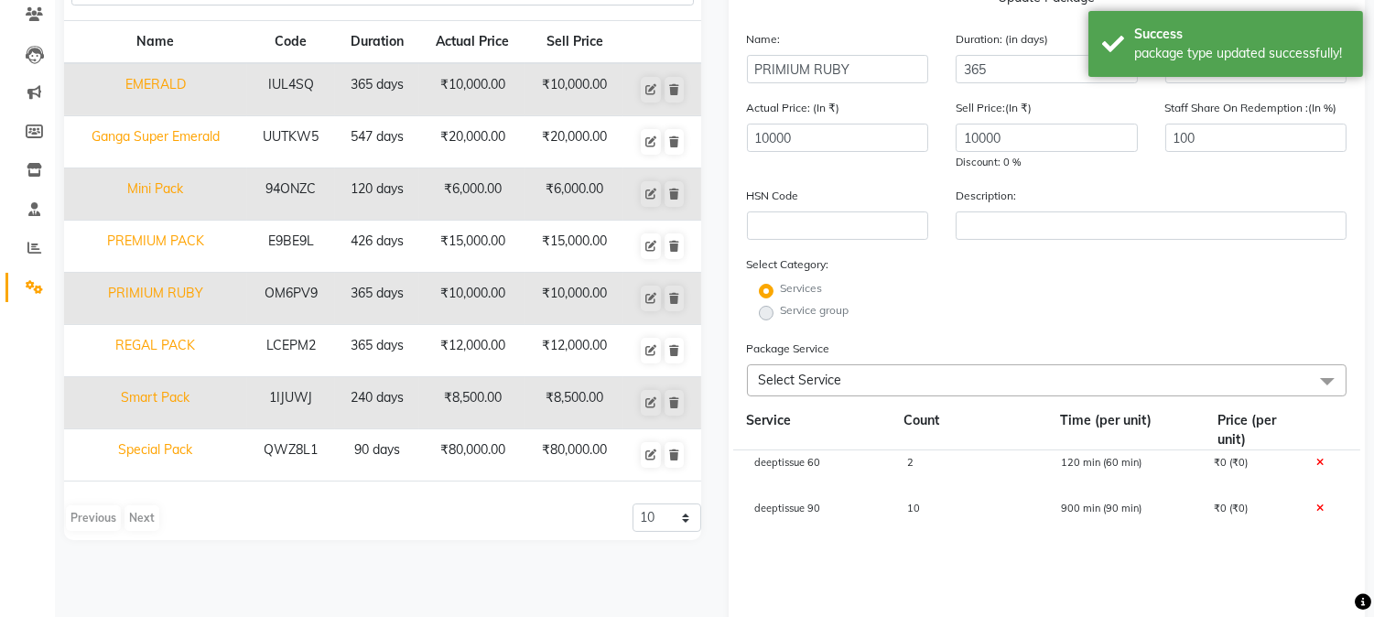
click at [909, 465] on span "2" at bounding box center [910, 462] width 6 height 13
click at [930, 479] on input "2" at bounding box center [969, 472] width 125 height 28
type input "14"
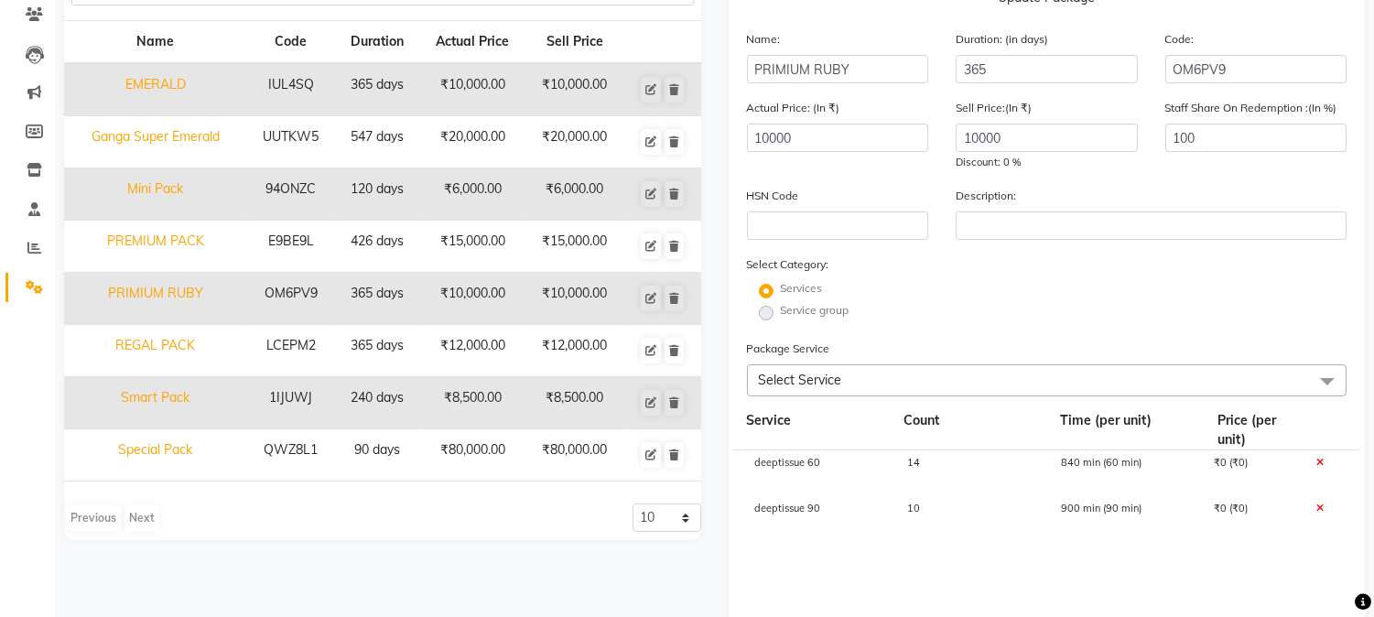
click at [944, 542] on div "deeptissue 90 10 900 min (90 min) ₹0 (₹0)" at bounding box center [1047, 519] width 628 height 46
click at [1319, 507] on icon at bounding box center [1318, 508] width 7 height 10
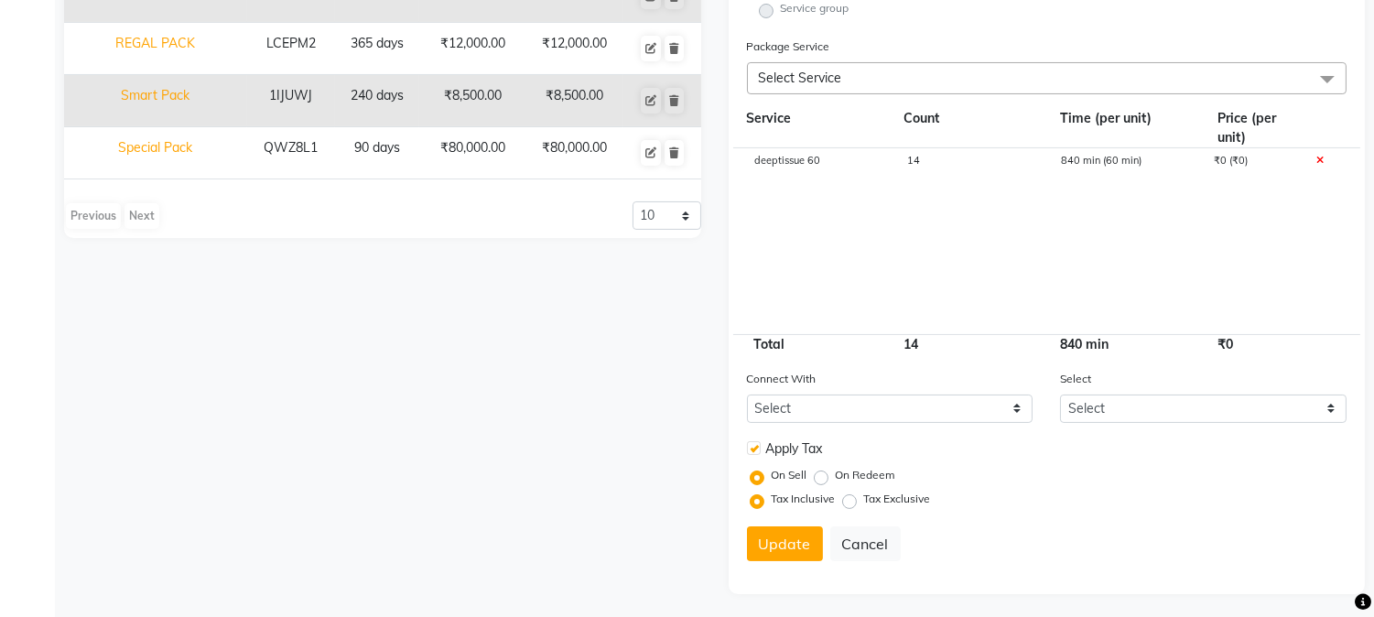
scroll to position [464, 0]
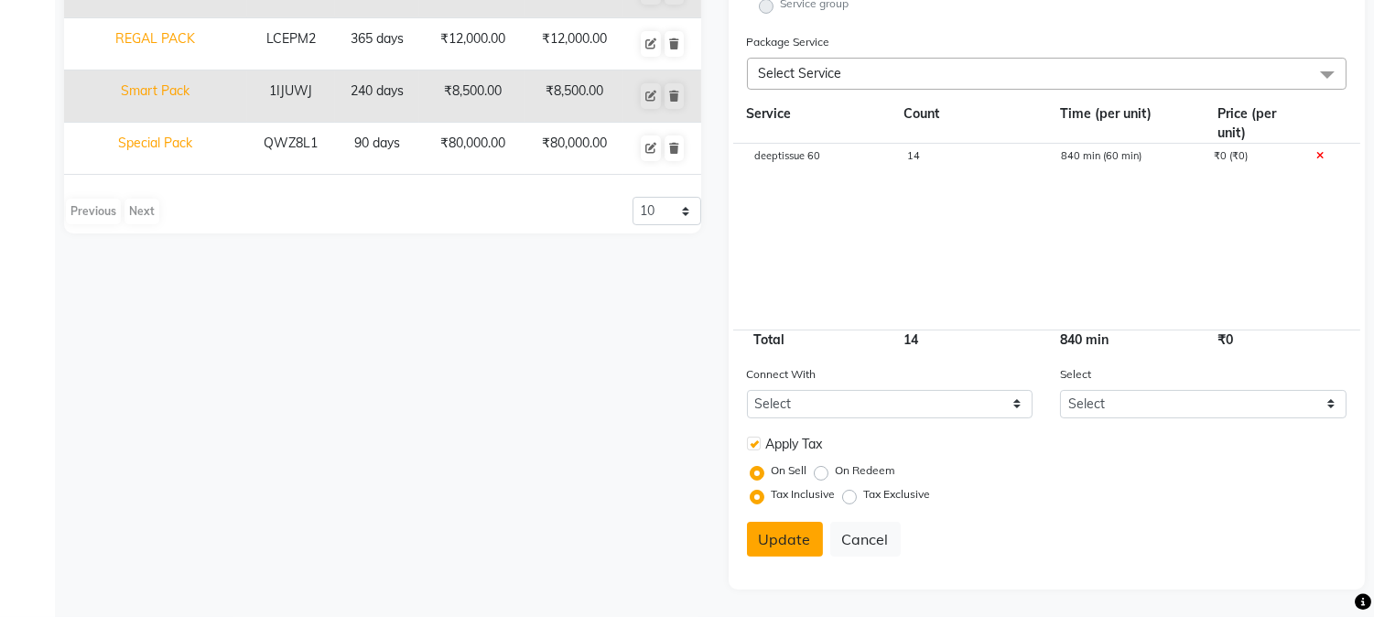
click at [785, 525] on button "Update" at bounding box center [785, 539] width 76 height 35
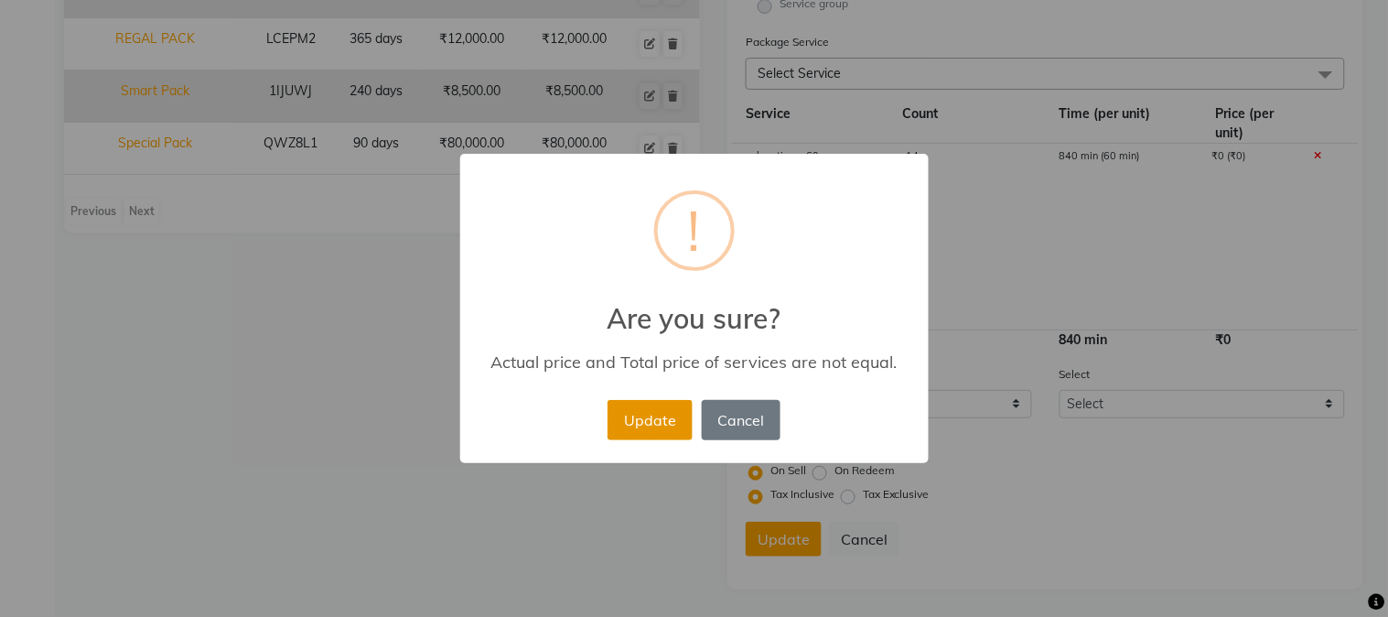
click at [669, 418] on button "Update" at bounding box center [650, 420] width 84 height 40
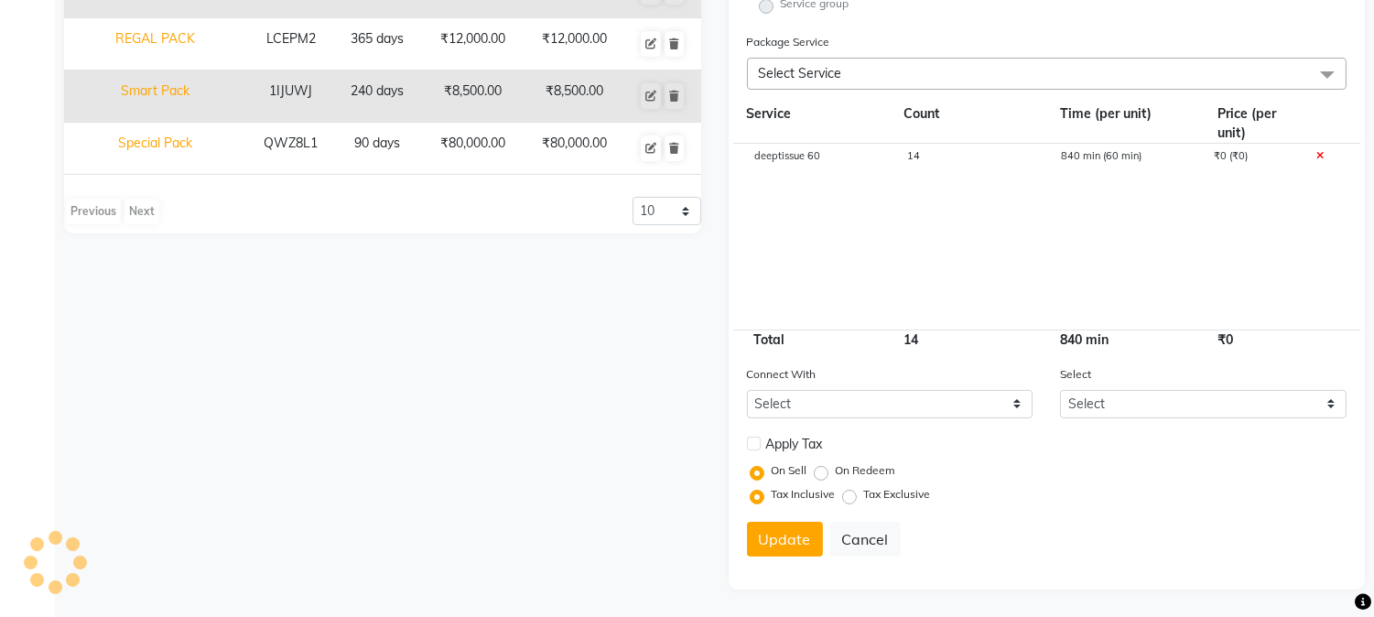
select select
checkbox input "false"
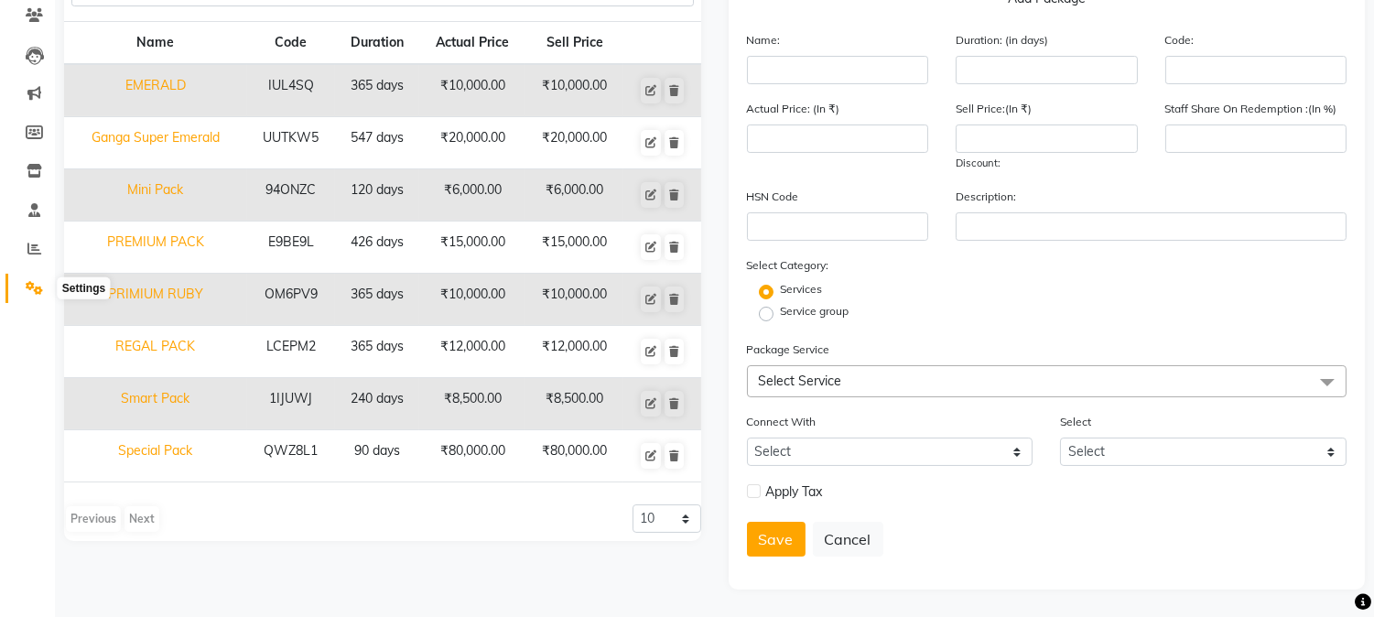
click at [32, 288] on icon at bounding box center [34, 288] width 17 height 14
